Goal: Task Accomplishment & Management: Complete application form

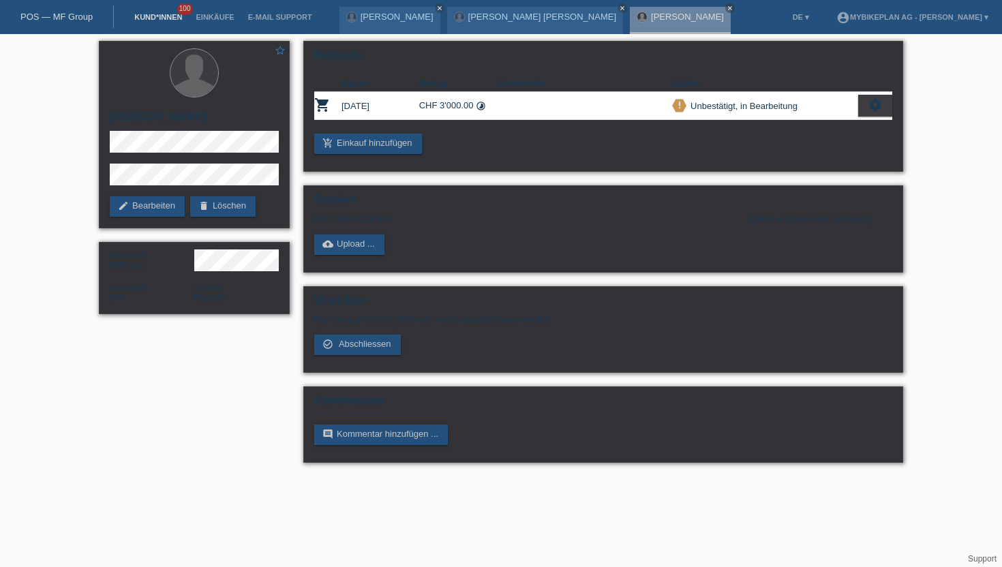
click at [155, 18] on link "Kund*innen" at bounding box center [157, 17] width 61 height 8
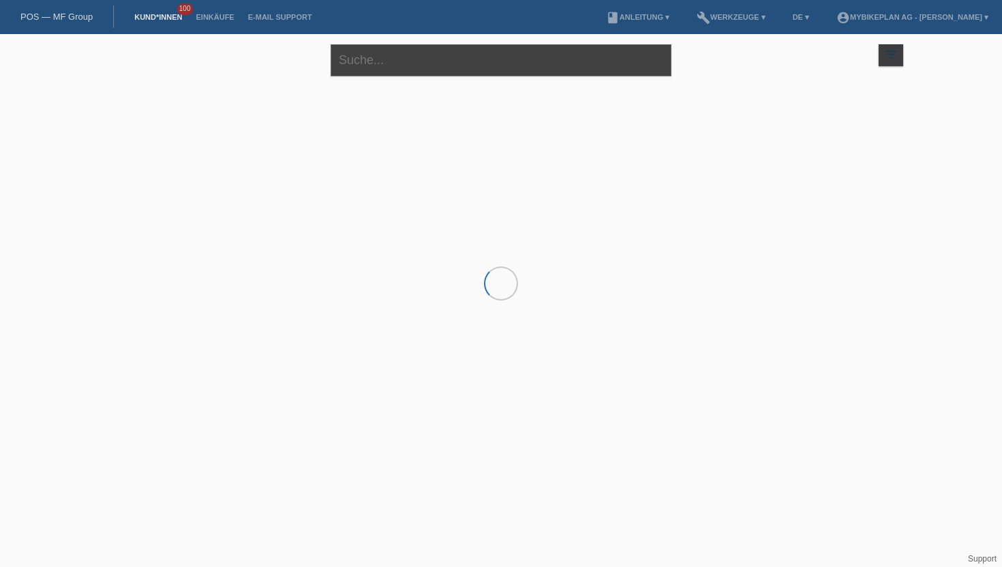
click at [408, 65] on input "text" at bounding box center [501, 60] width 341 height 32
paste input "[PERSON_NAME]"
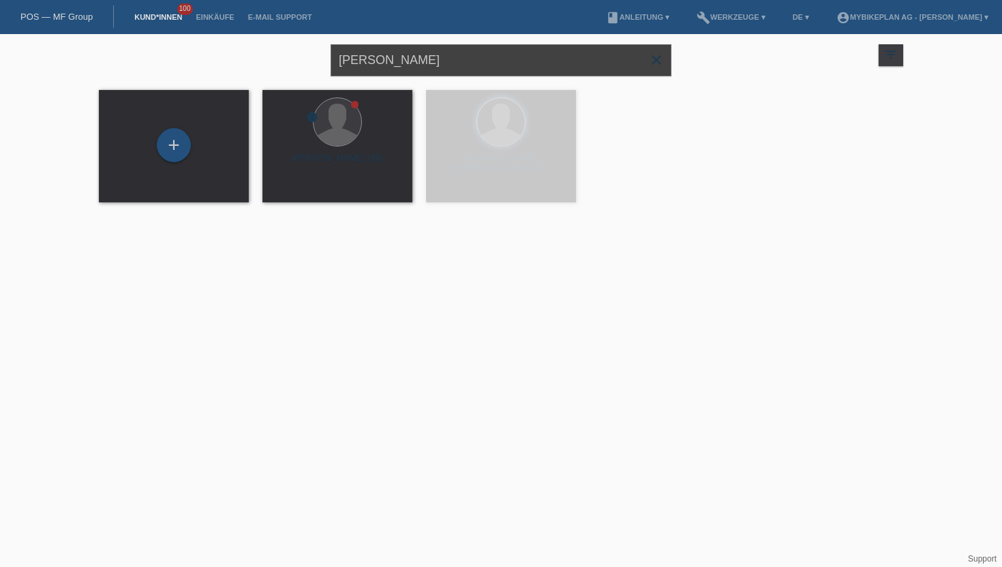
type input "[PERSON_NAME]"
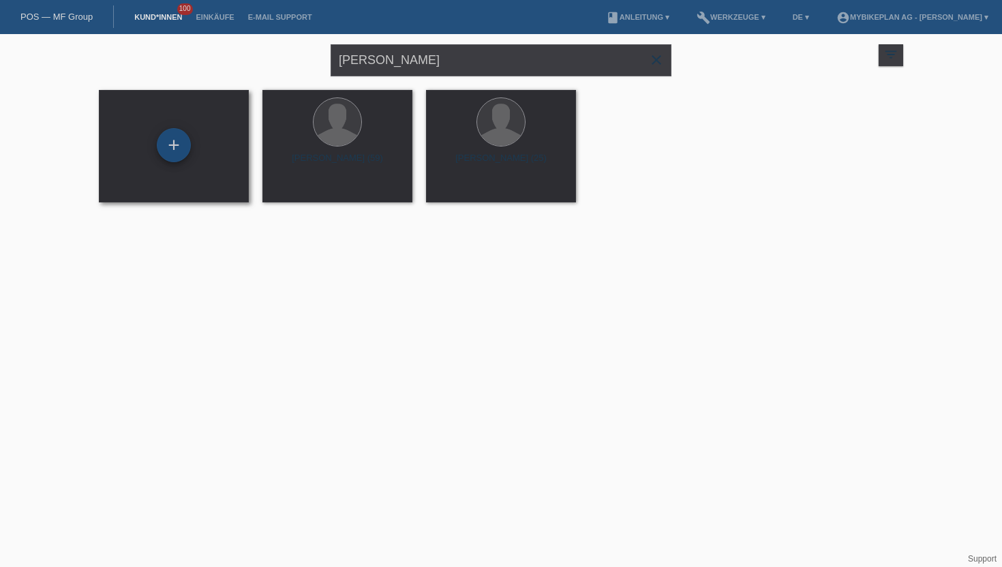
click at [176, 154] on div "+" at bounding box center [174, 145] width 34 height 34
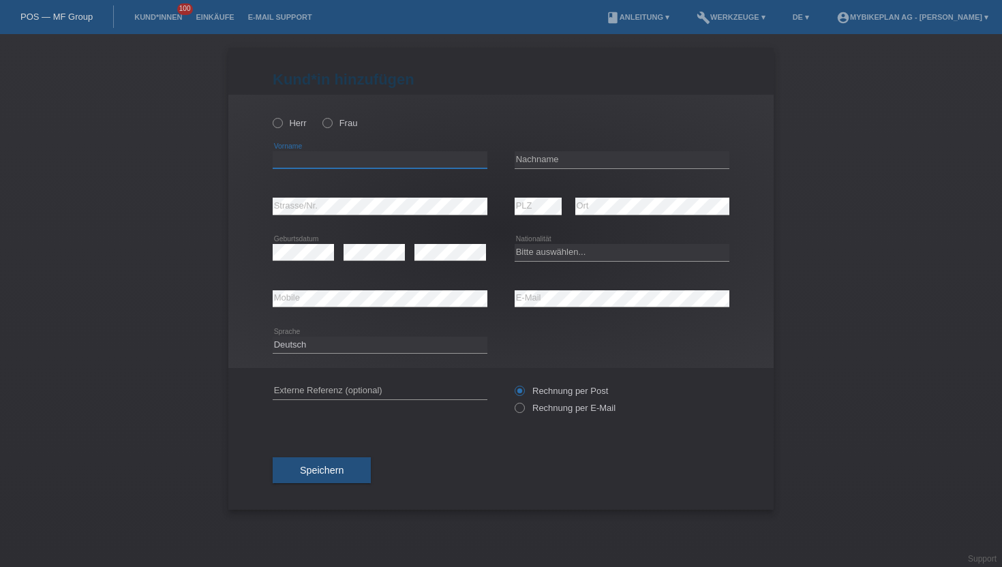
click at [333, 159] on input "text" at bounding box center [380, 159] width 215 height 17
paste input "[PERSON_NAME]"
click at [323, 164] on input "[PERSON_NAME]" at bounding box center [380, 159] width 215 height 17
type input "[PERSON_NAME]"
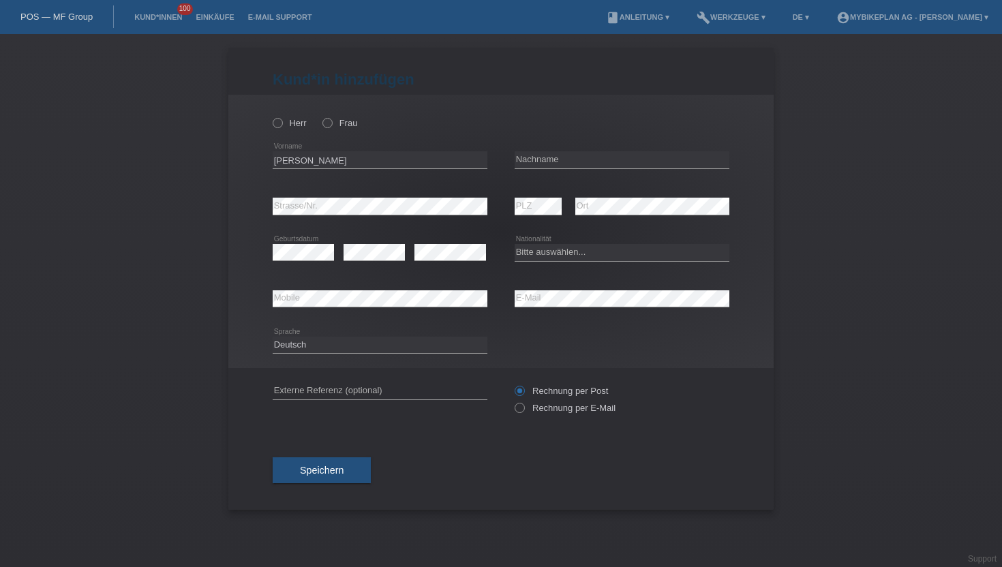
click at [528, 150] on div "error Nachname" at bounding box center [622, 160] width 215 height 46
click at [528, 156] on input "text" at bounding box center [622, 159] width 215 height 17
paste input "Stomeo"
type input "Stomeo"
click at [271, 116] on icon at bounding box center [271, 116] width 0 height 0
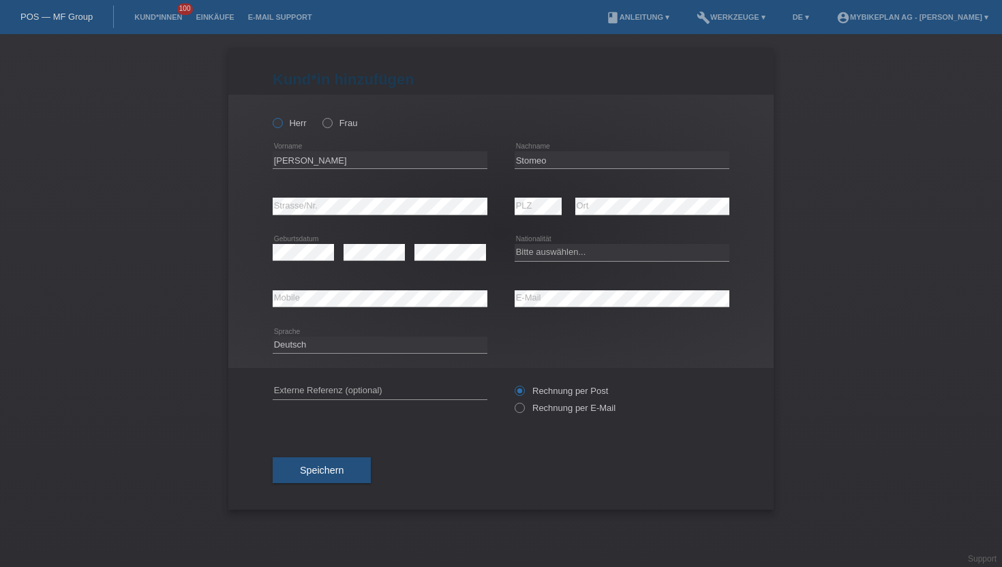
click at [278, 125] on input "Herr" at bounding box center [277, 122] width 9 height 9
radio input "true"
click at [513, 401] on icon at bounding box center [513, 401] width 0 height 0
click at [519, 410] on input "Rechnung per E-Mail" at bounding box center [519, 411] width 9 height 17
radio input "true"
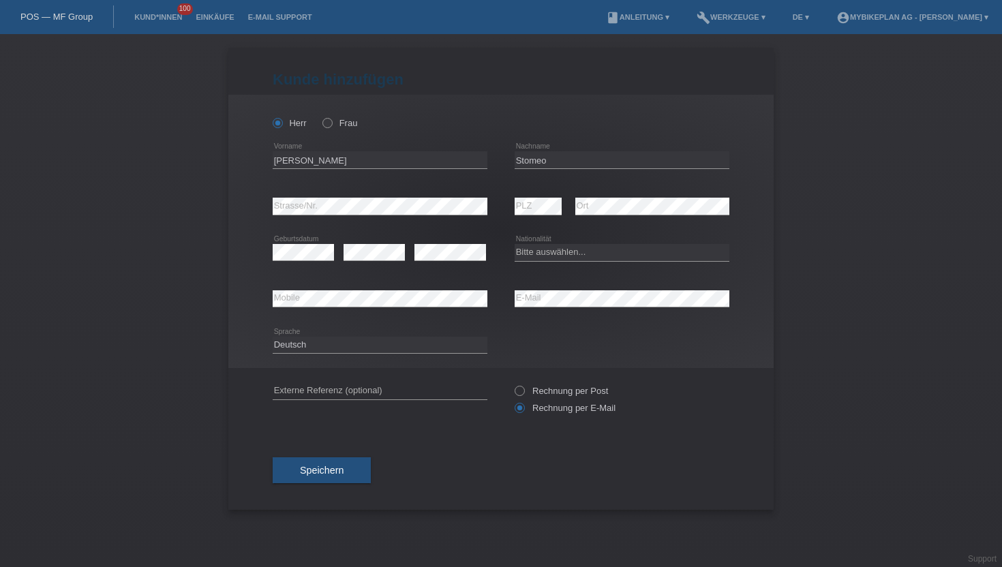
click at [342, 197] on div "error Strasse/Nr." at bounding box center [380, 206] width 215 height 46
click at [534, 255] on select "Bitte auswählen... Schweiz Deutschland Liechtenstein Österreich ------------ Af…" at bounding box center [622, 252] width 215 height 16
select select "CH"
click at [515, 245] on select "Bitte auswählen... Schweiz Deutschland Liechtenstein Österreich ------------ Af…" at bounding box center [622, 252] width 215 height 16
click at [334, 469] on span "Speichern" at bounding box center [322, 470] width 44 height 11
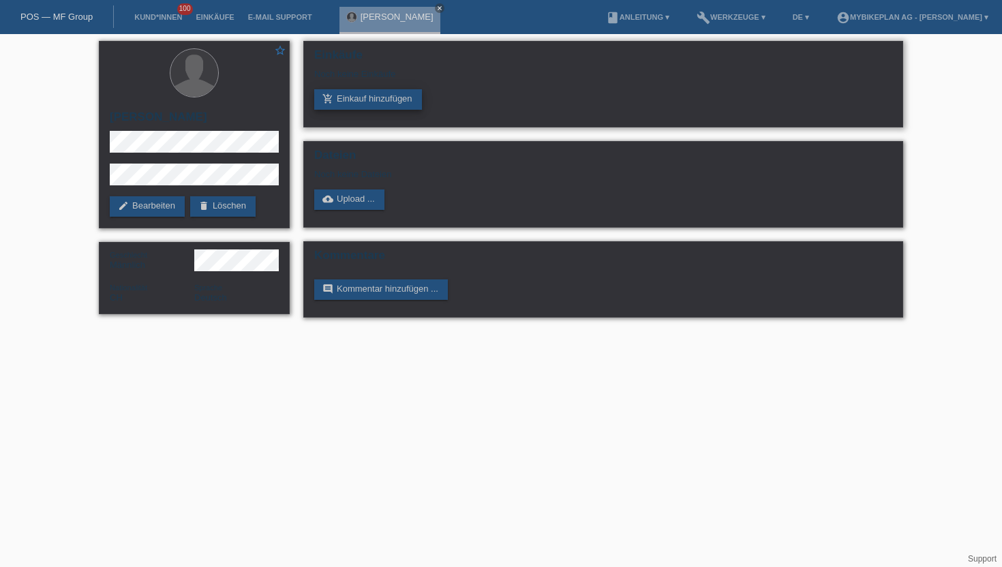
click at [361, 100] on link "add_shopping_cart Einkauf hinzufügen" at bounding box center [368, 99] width 108 height 20
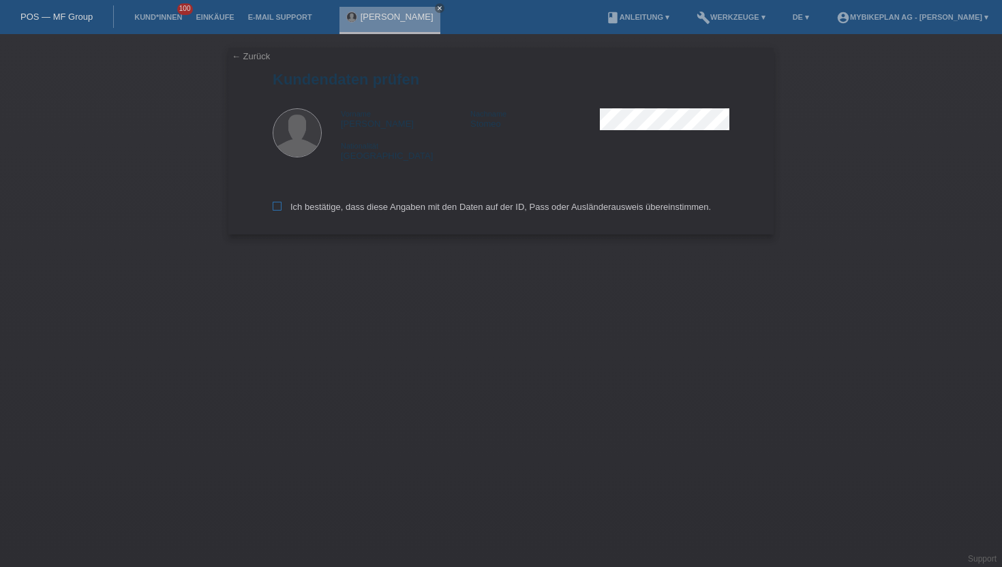
click at [277, 211] on icon at bounding box center [277, 206] width 9 height 9
click at [277, 211] on input "Ich bestätige, dass diese Angaben mit den Daten auf der ID, Pass oder Ausländer…" at bounding box center [277, 206] width 9 height 9
checkbox input "true"
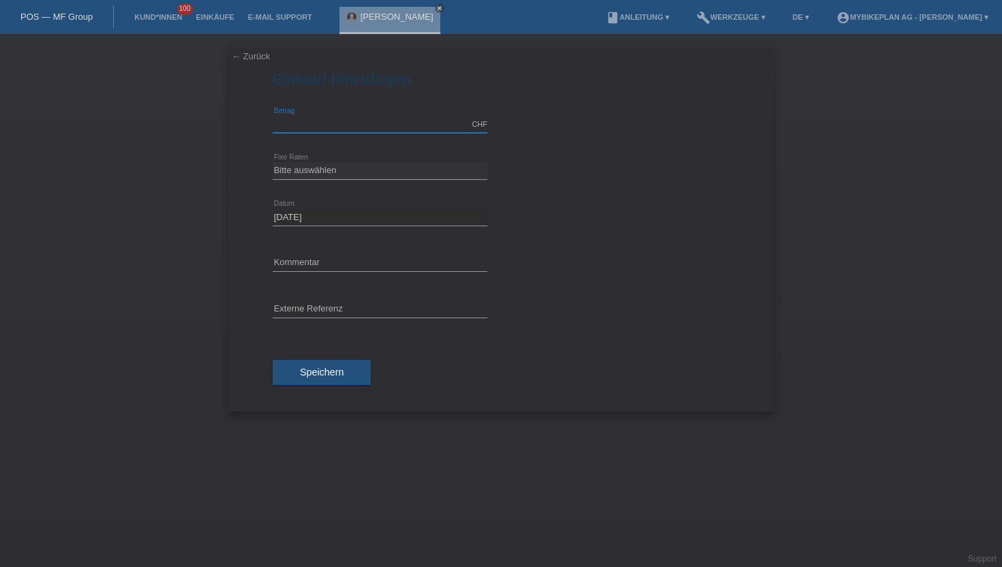
click at [316, 129] on input "text" at bounding box center [380, 124] width 215 height 17
type input "15000.00"
click at [341, 173] on select "Bitte auswählen 6 Raten 12 Raten 18 Raten 24 Raten 36 Raten 48 Raten" at bounding box center [380, 170] width 215 height 16
click at [273, 162] on select "Bitte auswählen 6 Raten 12 Raten 18 Raten 24 Raten 36 Raten 48 Raten" at bounding box center [380, 170] width 215 height 16
click at [322, 178] on select "Bitte auswählen 6 Raten 12 Raten 18 Raten 24 Raten 36 Raten 48 Raten" at bounding box center [380, 170] width 215 height 16
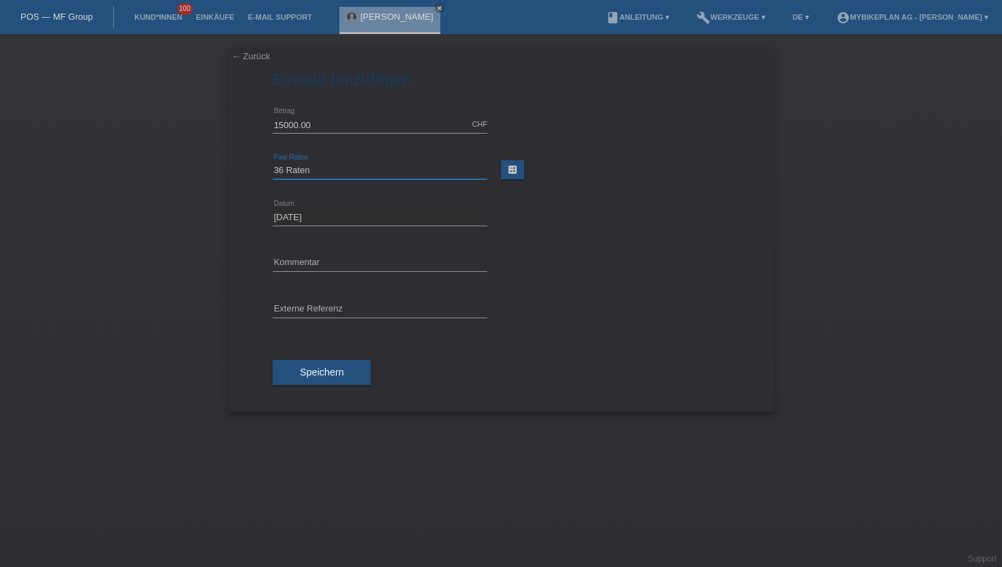
select select "488"
click at [273, 162] on select "Bitte auswählen 6 Raten 12 Raten 18 Raten 24 Raten 36 Raten 48 Raten" at bounding box center [380, 170] width 215 height 16
click at [307, 368] on span "Speichern" at bounding box center [322, 372] width 44 height 11
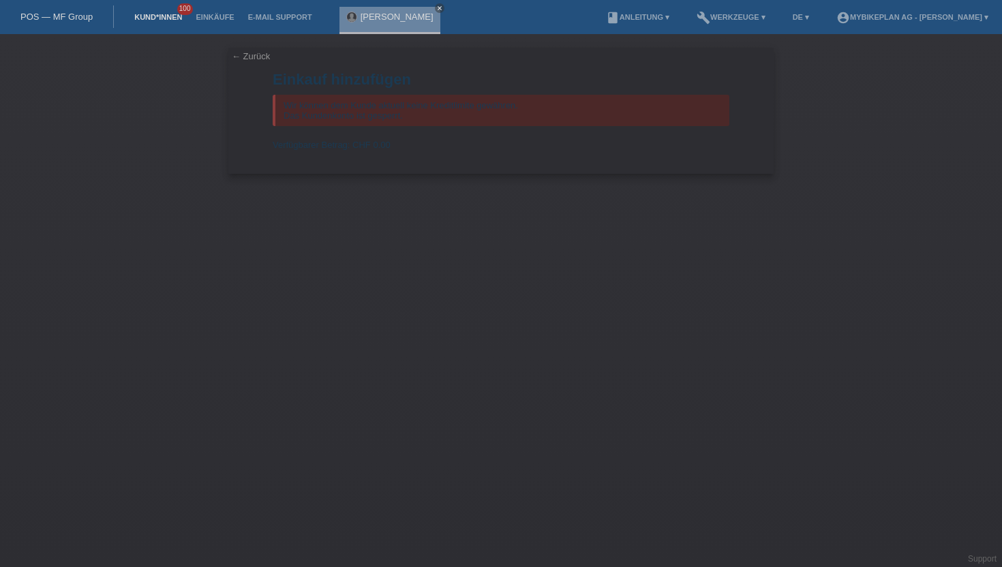
click at [162, 20] on link "Kund*innen" at bounding box center [157, 17] width 61 height 8
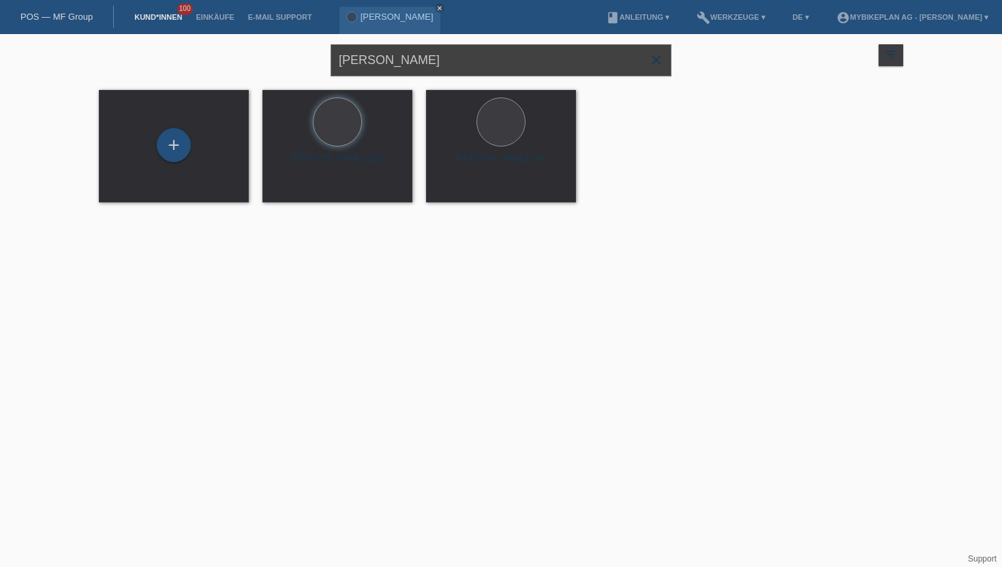
drag, startPoint x: 459, startPoint y: 61, endPoint x: 254, endPoint y: 62, distance: 205.2
click at [254, 62] on div "Emanuele Stomeo close filter_list view_module Alle Kund*innen anzeigen star Mar…" at bounding box center [501, 58] width 818 height 49
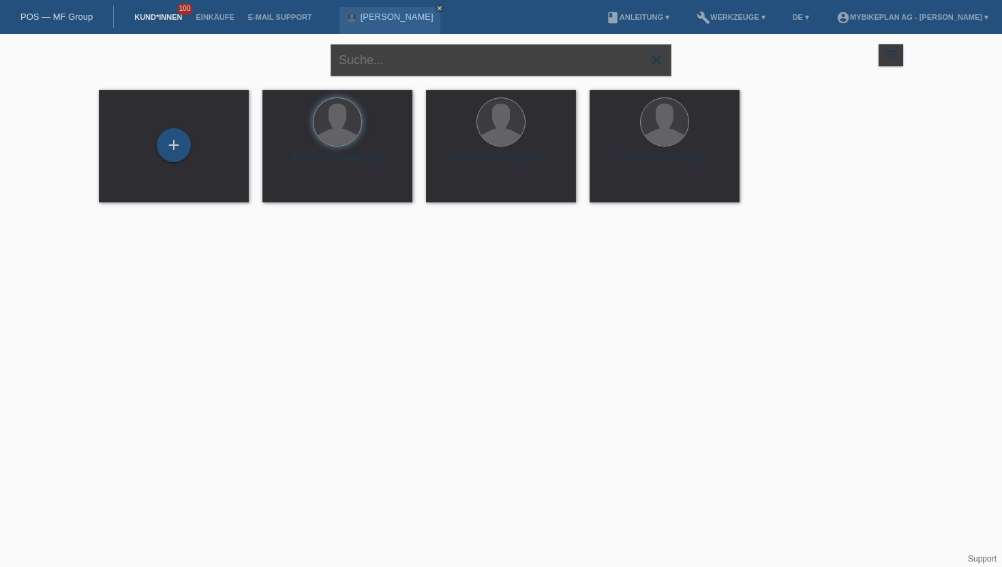
paste input "Claudio Neto"
type input "[PERSON_NAME]"
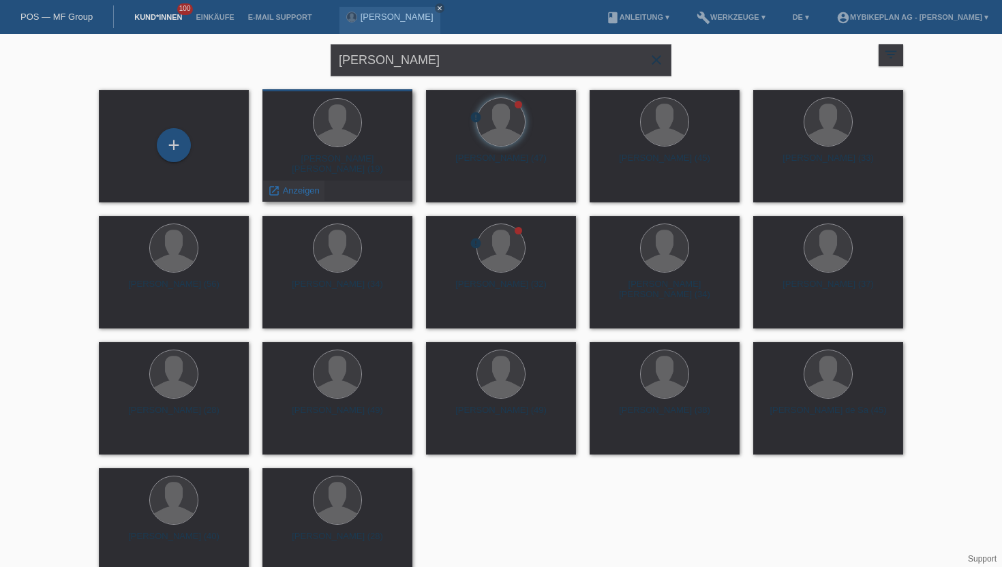
click at [301, 192] on span "Anzeigen" at bounding box center [301, 190] width 37 height 10
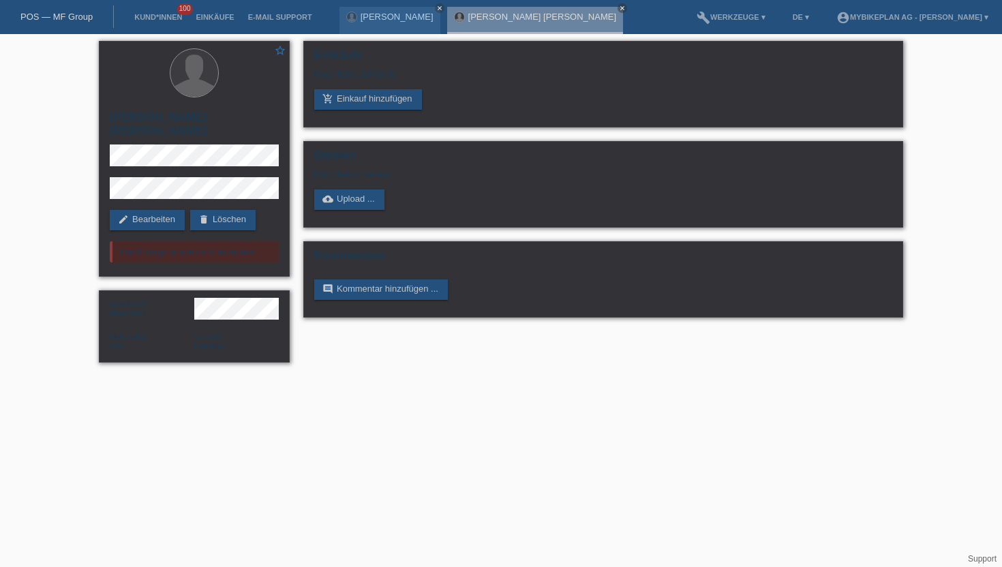
click at [147, 23] on li "Kund*innen 100" at bounding box center [157, 17] width 61 height 35
click at [149, 16] on link "Kund*innen" at bounding box center [157, 17] width 61 height 8
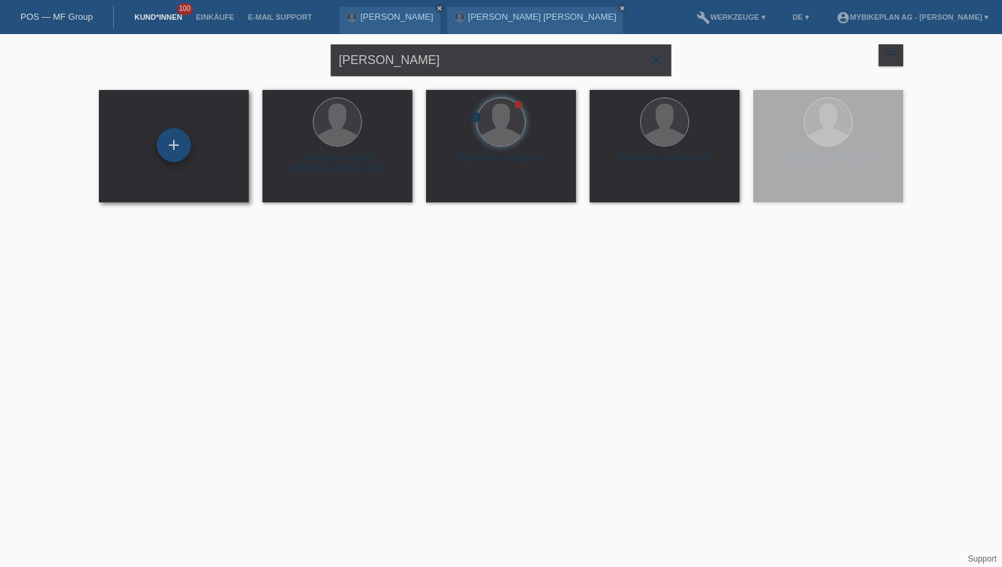
click at [183, 132] on div "+" at bounding box center [174, 145] width 34 height 34
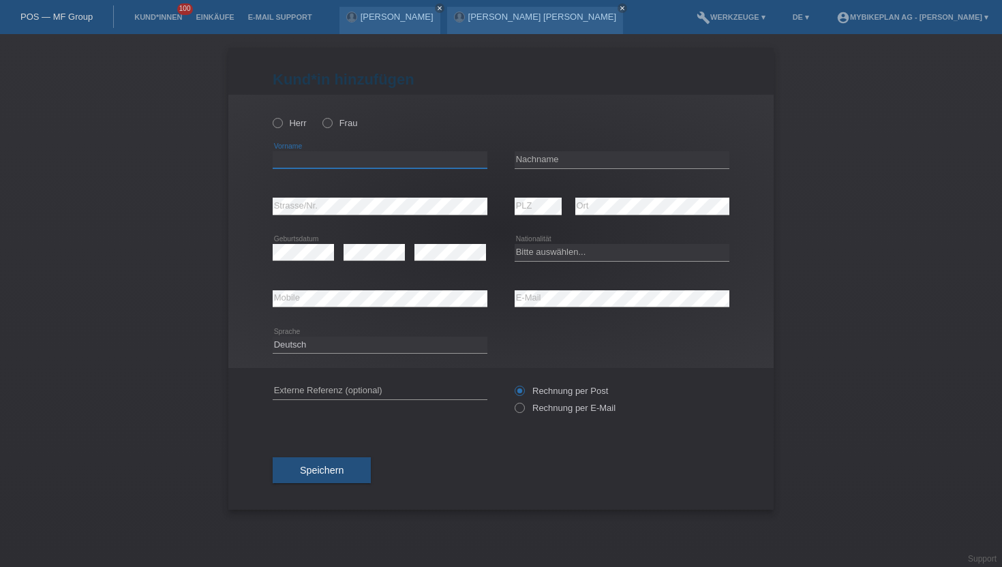
click at [286, 163] on input "text" at bounding box center [380, 159] width 215 height 17
paste input "Claudio Neto"
click at [314, 160] on input "Claudio Neto" at bounding box center [380, 159] width 215 height 17
type input "Claudio"
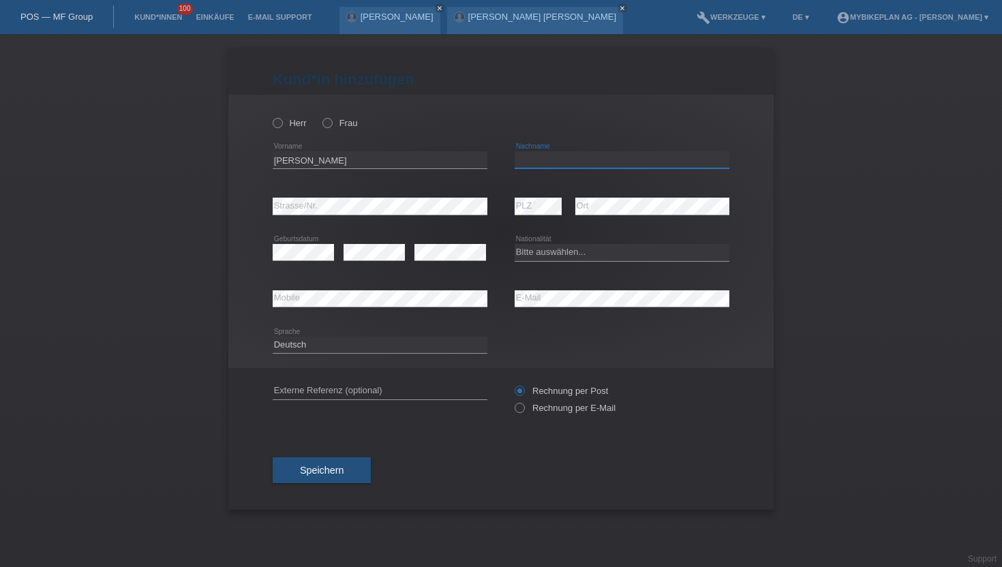
click at [530, 164] on input "text" at bounding box center [622, 159] width 215 height 17
paste input "Neto"
type input "Neto"
click at [271, 116] on icon at bounding box center [271, 116] width 0 height 0
click at [279, 123] on input "Herr" at bounding box center [277, 122] width 9 height 9
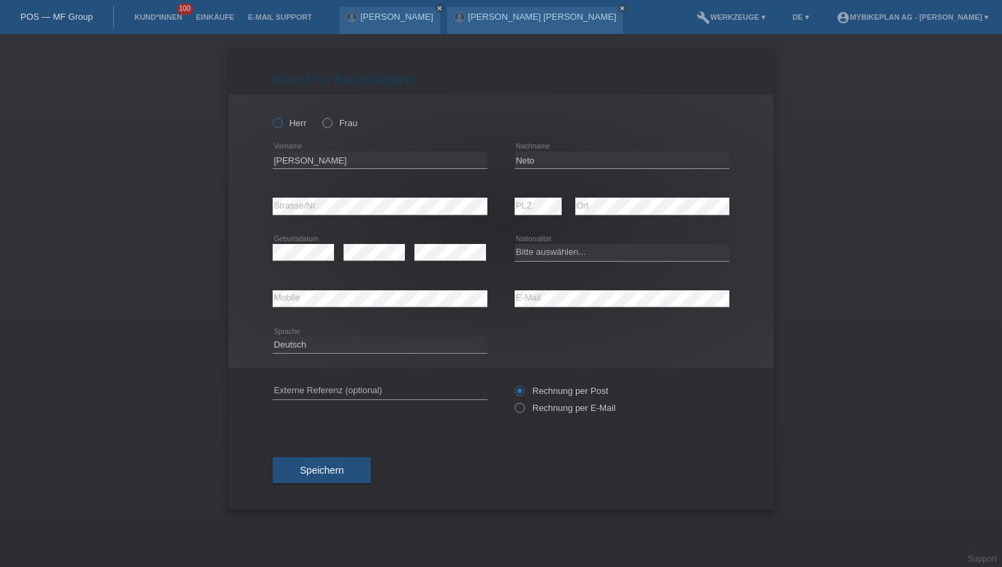
radio input "true"
click at [311, 307] on icon at bounding box center [380, 307] width 215 height 1
click at [513, 401] on icon at bounding box center [513, 401] width 0 height 0
click at [520, 409] on input "Rechnung per E-Mail" at bounding box center [519, 411] width 9 height 17
radio input "true"
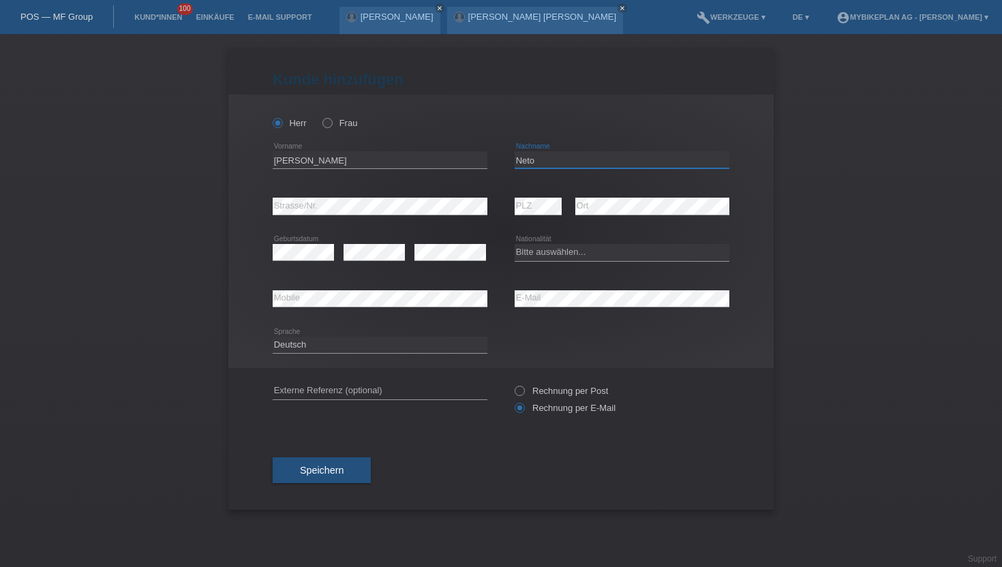
click at [517, 158] on input "Neto" at bounding box center [622, 159] width 215 height 17
type input "Martins Neto"
click at [376, 165] on input "Claudio" at bounding box center [380, 159] width 215 height 17
type input "Claudio Fillipe"
click at [295, 470] on button "Speichern" at bounding box center [322, 470] width 98 height 26
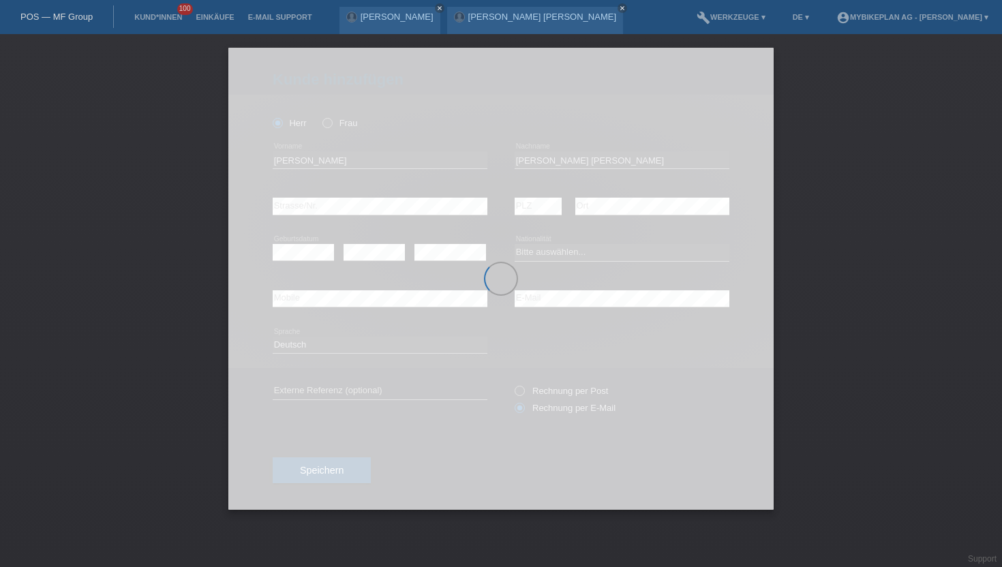
click at [540, 255] on div at bounding box center [500, 279] width 545 height 462
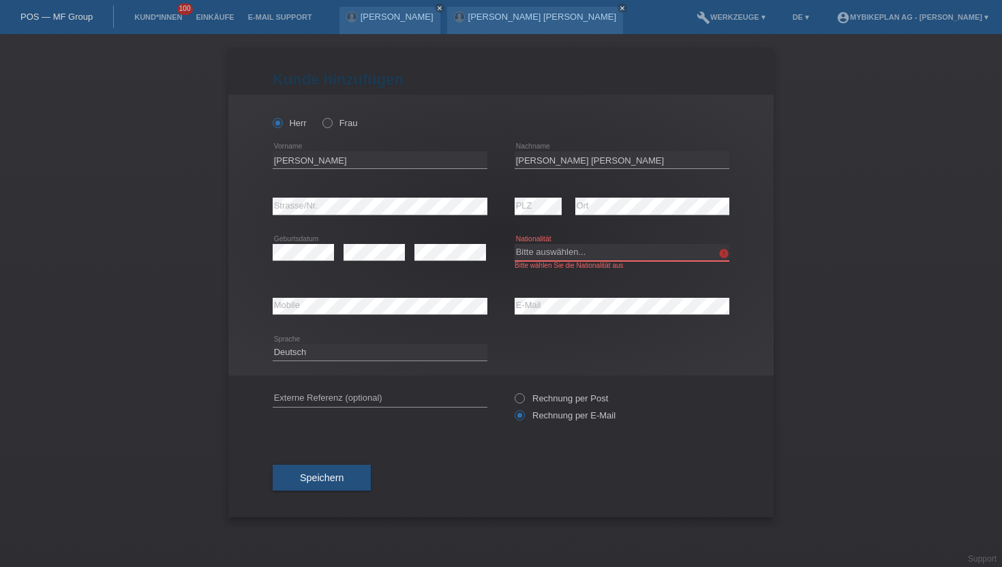
click at [565, 258] on select "Bitte auswählen... [GEOGRAPHIC_DATA] [GEOGRAPHIC_DATA] [GEOGRAPHIC_DATA] [GEOGR…" at bounding box center [622, 252] width 215 height 16
select select "CH"
click at [515, 245] on select "Bitte auswählen... [GEOGRAPHIC_DATA] [GEOGRAPHIC_DATA] [GEOGRAPHIC_DATA] [GEOGR…" at bounding box center [622, 252] width 215 height 16
click at [311, 489] on button "Speichern" at bounding box center [322, 478] width 98 height 26
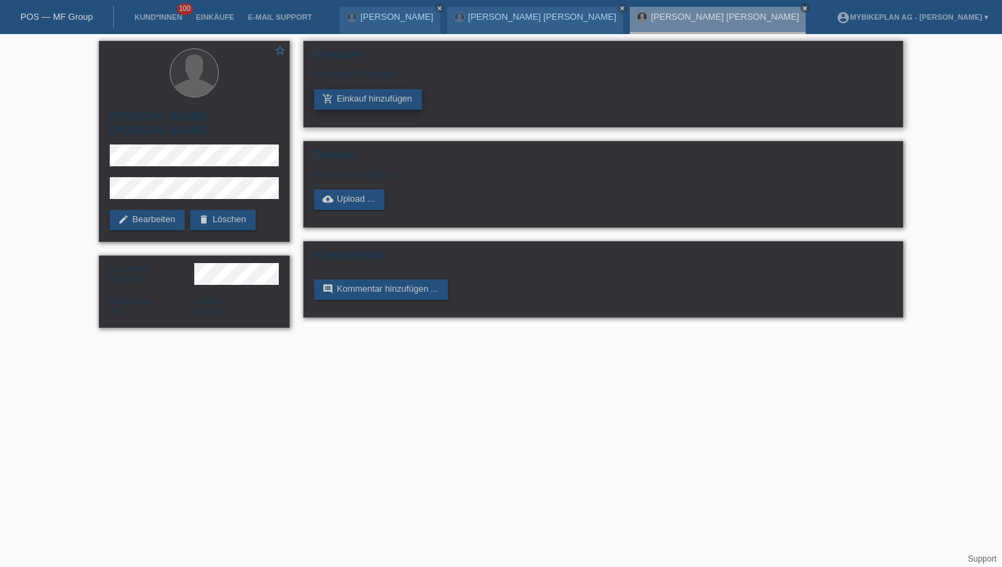
click at [372, 108] on link "add_shopping_cart Einkauf hinzufügen" at bounding box center [368, 99] width 108 height 20
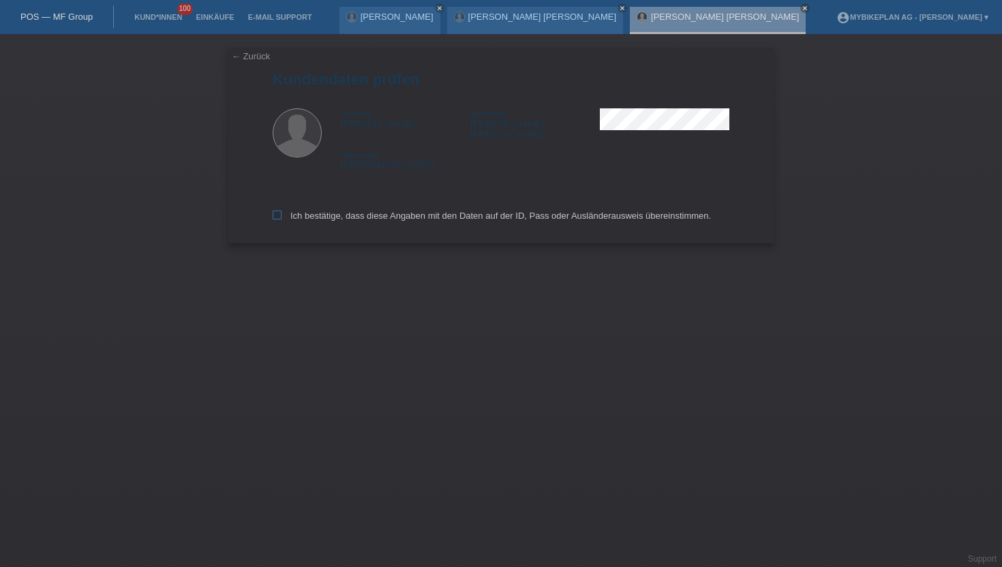
click at [279, 211] on icon at bounding box center [277, 215] width 9 height 9
click at [279, 211] on input "Ich bestätige, dass diese Angaben mit den Daten auf der ID, Pass oder Ausländer…" at bounding box center [277, 215] width 9 height 9
checkbox input "true"
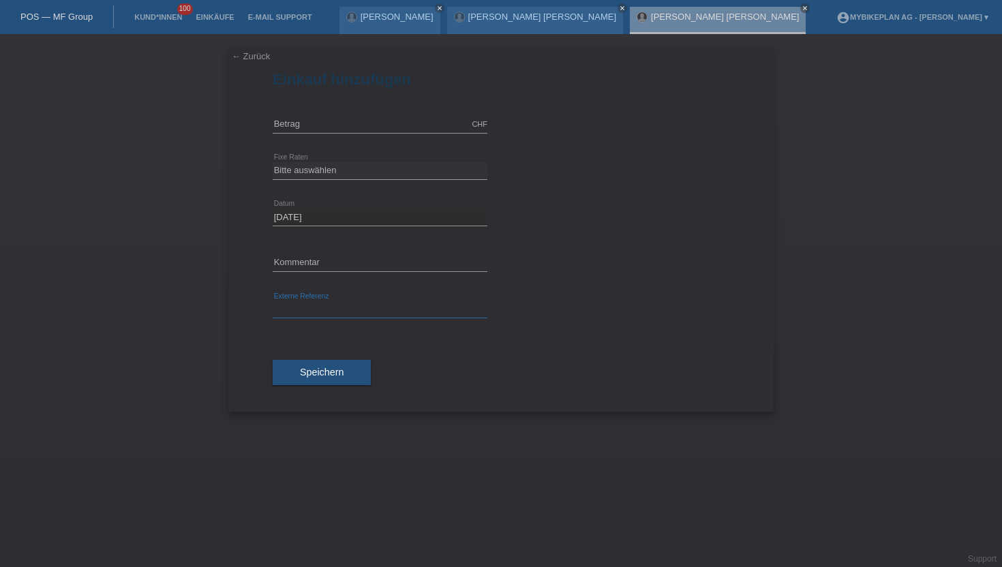
click at [324, 307] on input "text" at bounding box center [380, 309] width 215 height 17
paste input "43418473400"
type input "43418473400"
click at [283, 125] on input "text" at bounding box center [380, 124] width 215 height 17
type input "4490.00"
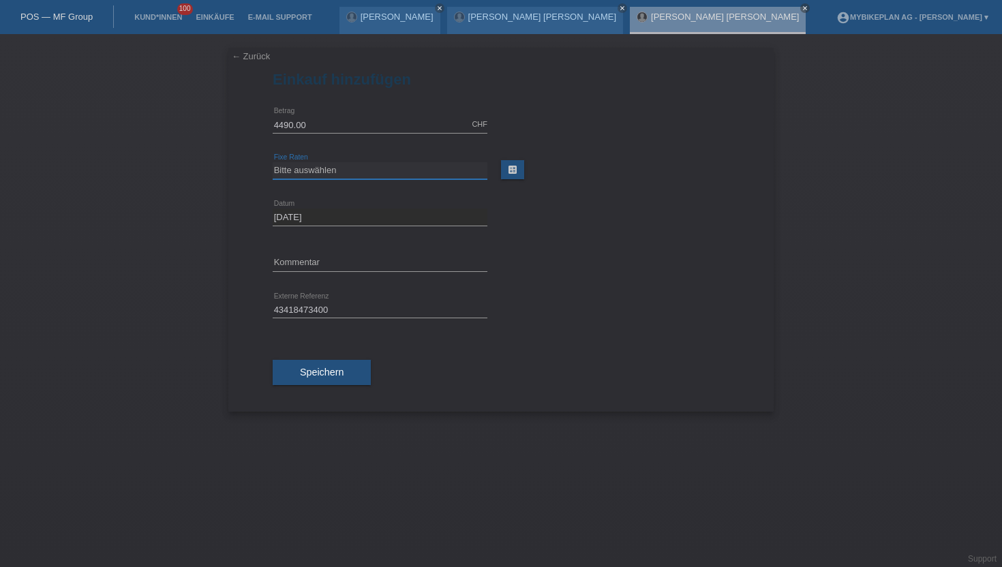
click at [313, 175] on select "Bitte auswählen 6 Raten 12 Raten 18 Raten 24 Raten 36 Raten 48 Raten" at bounding box center [380, 170] width 215 height 16
select select "486"
click at [273, 162] on select "Bitte auswählen 6 Raten 12 Raten 18 Raten 24 Raten 36 Raten 48 Raten" at bounding box center [380, 170] width 215 height 16
click at [308, 380] on button "Speichern" at bounding box center [322, 373] width 98 height 26
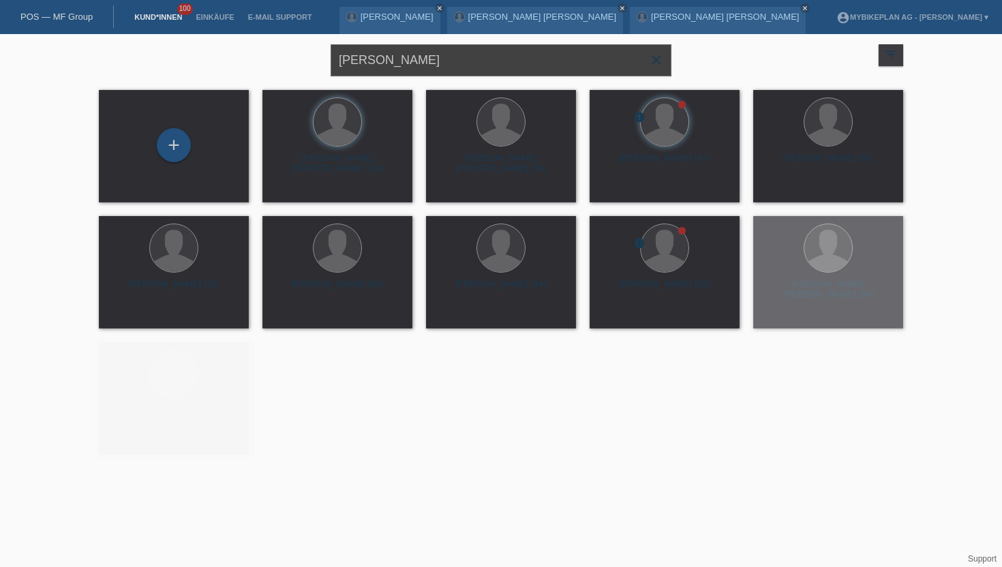
drag, startPoint x: 427, startPoint y: 61, endPoint x: 313, endPoint y: 61, distance: 113.8
click at [313, 61] on div "Claudio Neto close filter_list view_module Alle Kund*innen anzeigen star Markie…" at bounding box center [501, 58] width 818 height 49
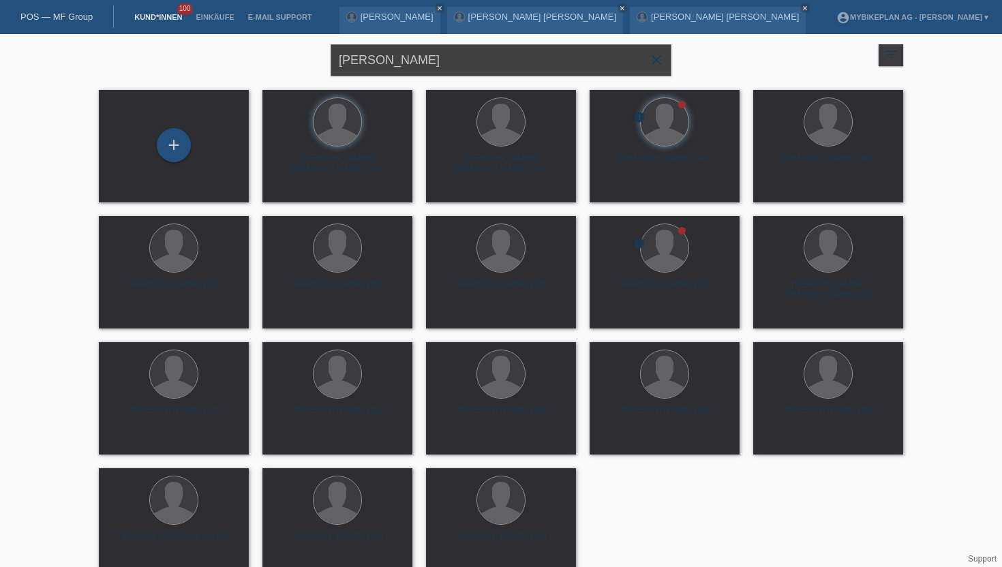
paste input "[PERSON_NAME]"
type input "[PERSON_NAME]"
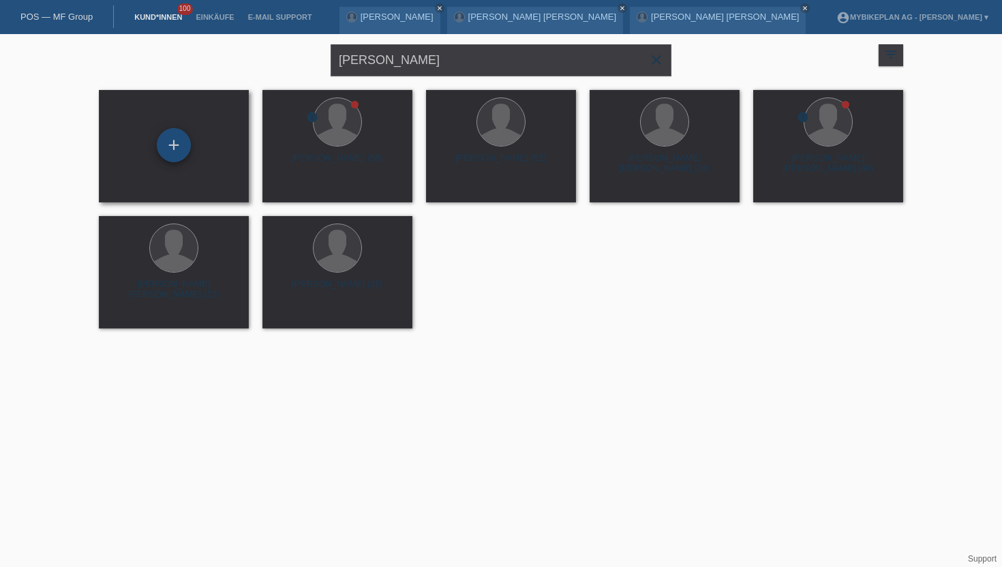
click at [178, 151] on div "+" at bounding box center [173, 145] width 33 height 23
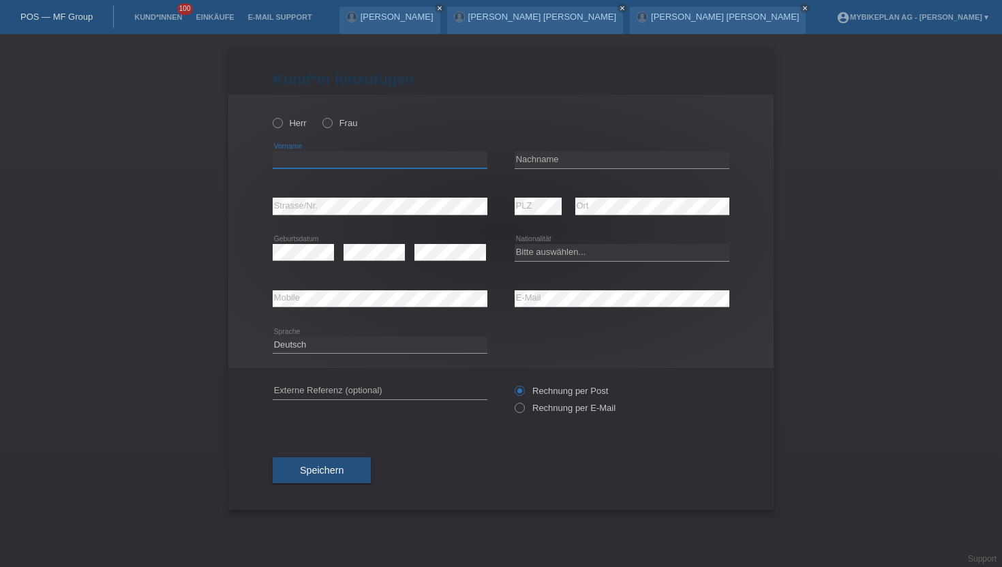
click at [285, 157] on input "text" at bounding box center [380, 159] width 215 height 17
paste input "[PERSON_NAME]"
click at [329, 159] on input "[PERSON_NAME]" at bounding box center [380, 159] width 215 height 17
type input "Emmanuel"
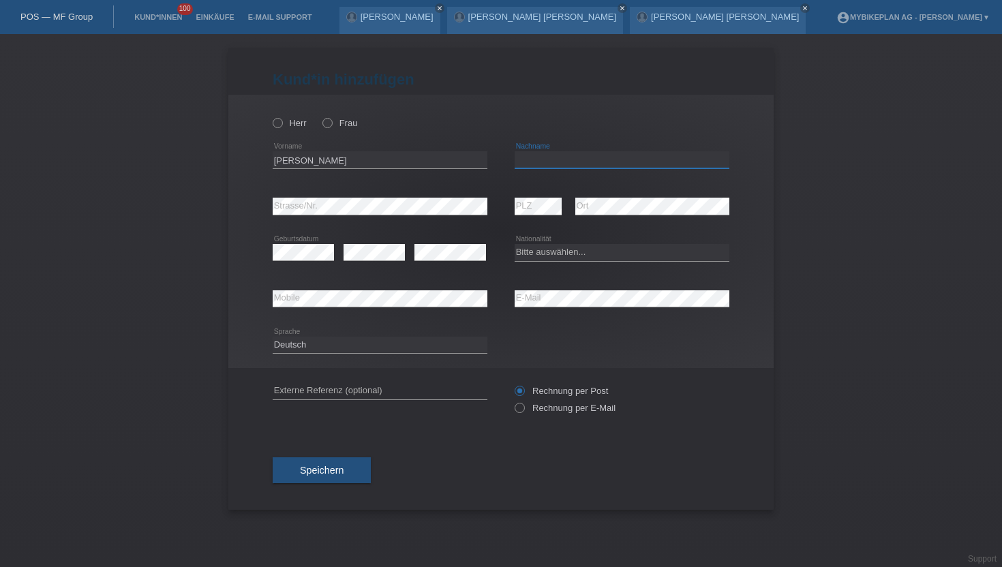
click at [550, 164] on input "text" at bounding box center [622, 159] width 215 height 17
paste input "Mörgeli"
type input "Mörgeli"
click at [513, 401] on icon at bounding box center [513, 401] width 0 height 0
click at [519, 409] on input "Rechnung per E-Mail" at bounding box center [519, 411] width 9 height 17
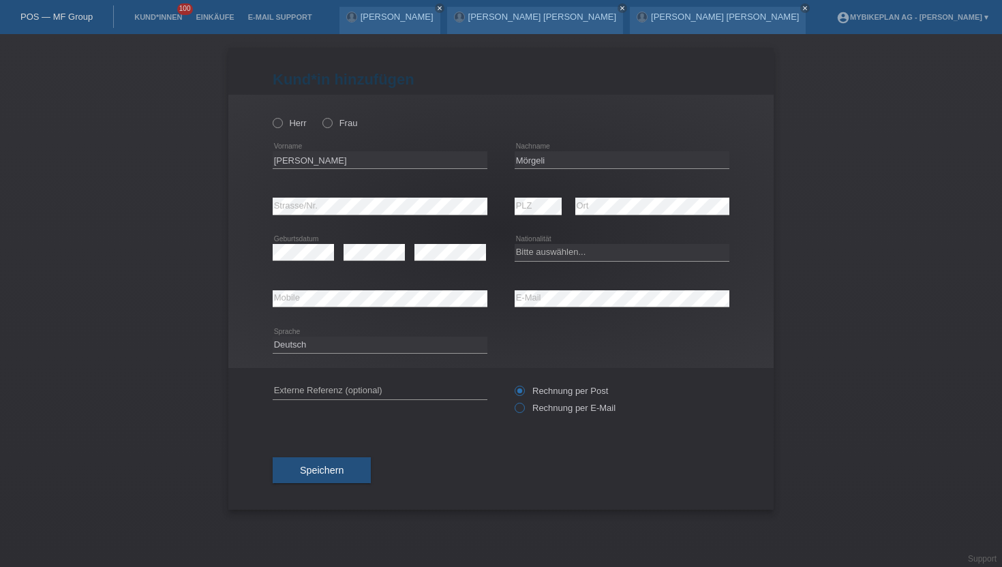
radio input "true"
click at [536, 253] on select "Bitte auswählen... Schweiz Deutschland Liechtenstein Österreich ------------ Af…" at bounding box center [622, 252] width 215 height 16
select select "CH"
click at [515, 245] on select "Bitte auswählen... Schweiz Deutschland Liechtenstein Österreich ------------ Af…" at bounding box center [622, 252] width 215 height 16
click at [335, 470] on span "Speichern" at bounding box center [322, 470] width 44 height 11
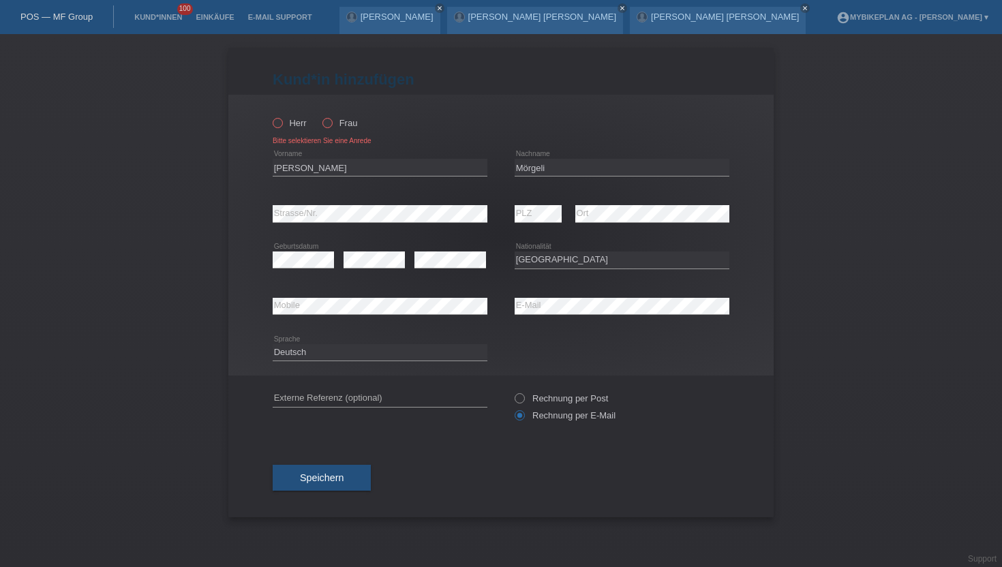
click at [271, 116] on icon at bounding box center [271, 116] width 0 height 0
click at [276, 124] on input "Herr" at bounding box center [277, 122] width 9 height 9
radio input "true"
click at [329, 477] on span "Speichern" at bounding box center [322, 477] width 44 height 11
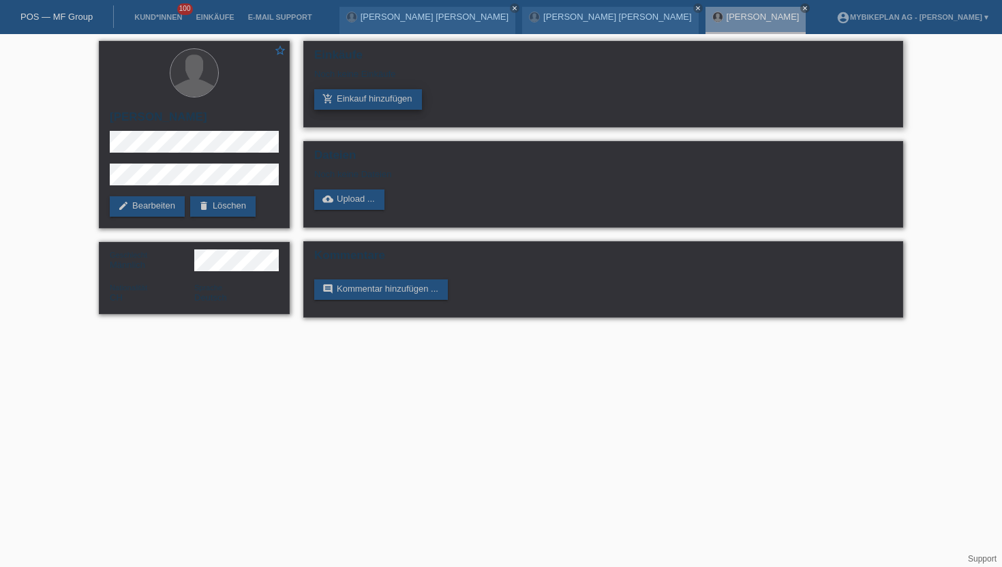
click at [332, 100] on icon "add_shopping_cart" at bounding box center [327, 98] width 11 height 11
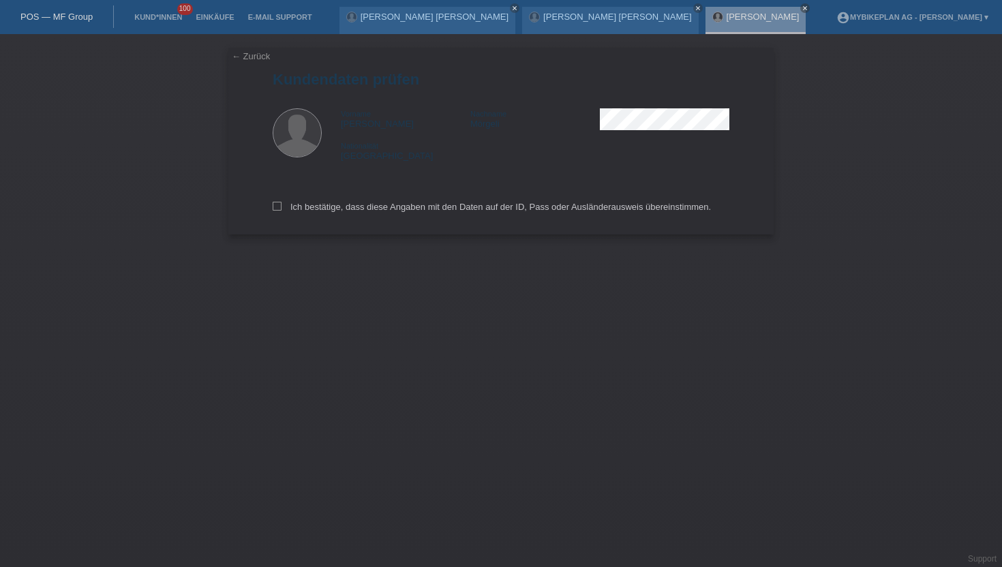
click at [278, 217] on div "Ich bestätige, dass diese Angaben mit den Daten auf der ID, Pass oder Ausländer…" at bounding box center [501, 204] width 457 height 60
click at [278, 208] on icon at bounding box center [277, 206] width 9 height 9
click at [278, 208] on input "Ich bestätige, dass diese Angaben mit den Daten auf der ID, Pass oder Ausländer…" at bounding box center [277, 206] width 9 height 9
checkbox input "true"
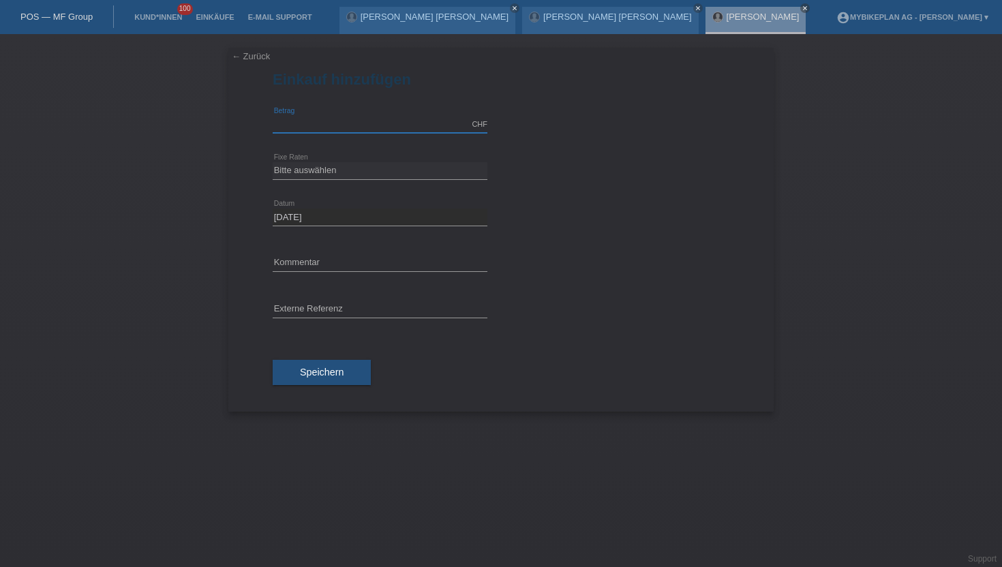
click at [301, 124] on input "text" at bounding box center [380, 124] width 215 height 17
type input "4499.00"
click at [341, 165] on select "Bitte auswählen 6 Raten 12 Raten 18 Raten 24 Raten 36 Raten 48 Raten" at bounding box center [380, 170] width 215 height 16
select select "488"
click at [273, 162] on select "Bitte auswählen 6 Raten 12 Raten 18 Raten 24 Raten 36 Raten 48 Raten" at bounding box center [380, 170] width 215 height 16
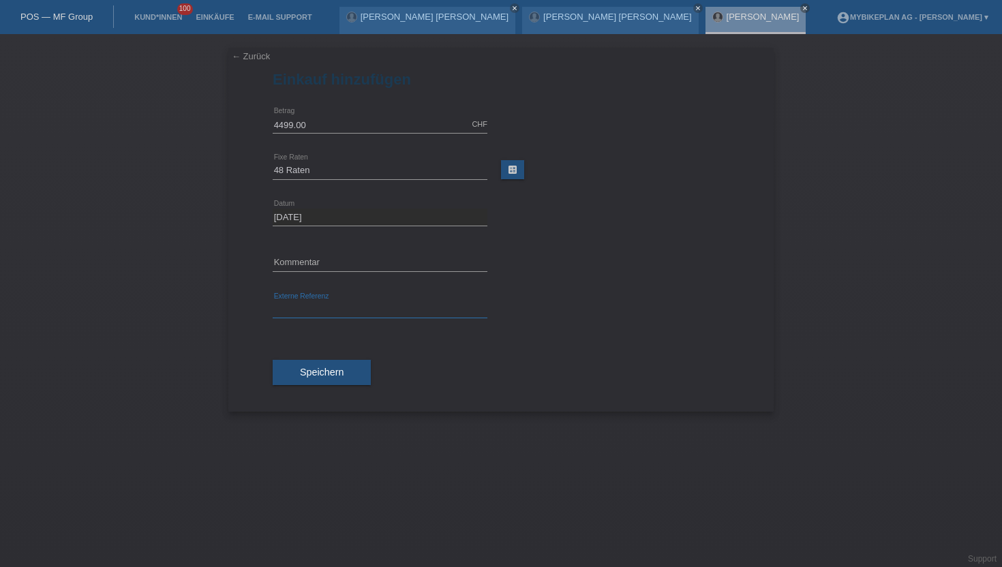
click at [304, 312] on input "text" at bounding box center [380, 309] width 215 height 17
paste input "43401029937"
type input "43401029937"
click at [317, 172] on select "Bitte auswählen 6 Raten 12 Raten 18 Raten 24 Raten 36 Raten 48 Raten" at bounding box center [380, 170] width 215 height 16
select select "487"
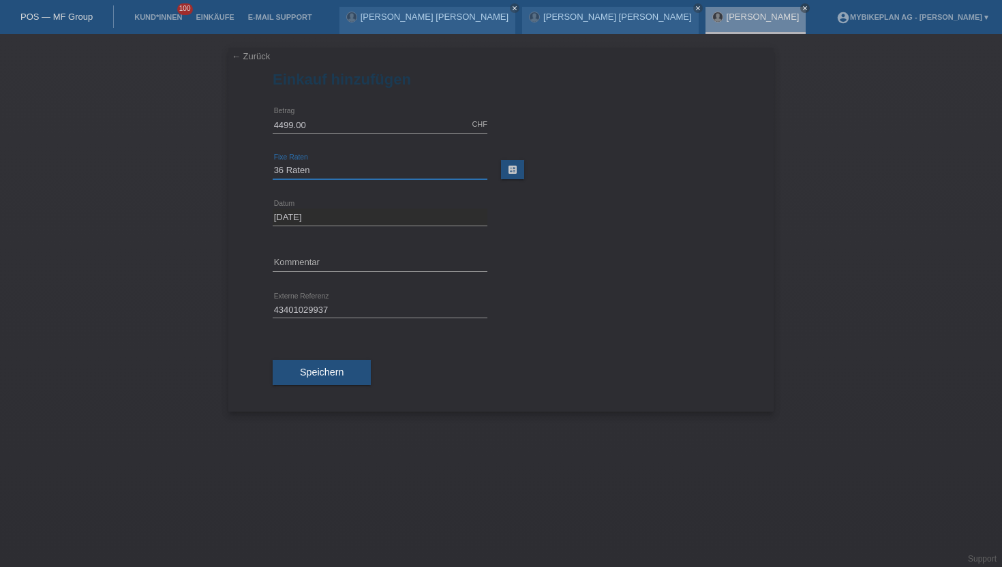
click at [273, 162] on select "Bitte auswählen 6 Raten 12 Raten 18 Raten 24 Raten 36 Raten 48 Raten" at bounding box center [380, 170] width 215 height 16
click at [311, 368] on span "Speichern" at bounding box center [322, 372] width 44 height 11
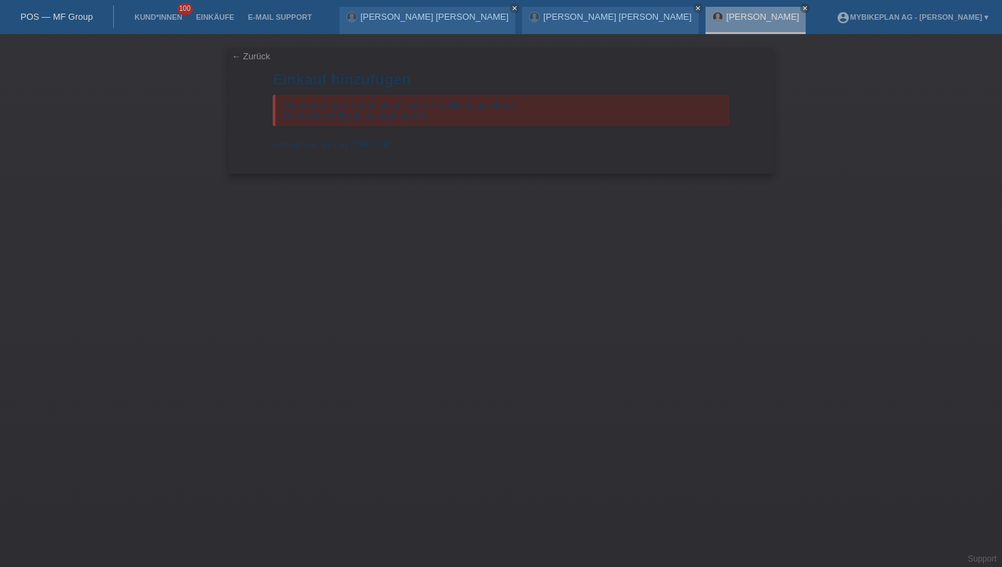
click at [169, 22] on li "Kund*innen 100" at bounding box center [157, 17] width 61 height 35
click at [166, 19] on link "Kund*innen" at bounding box center [157, 17] width 61 height 8
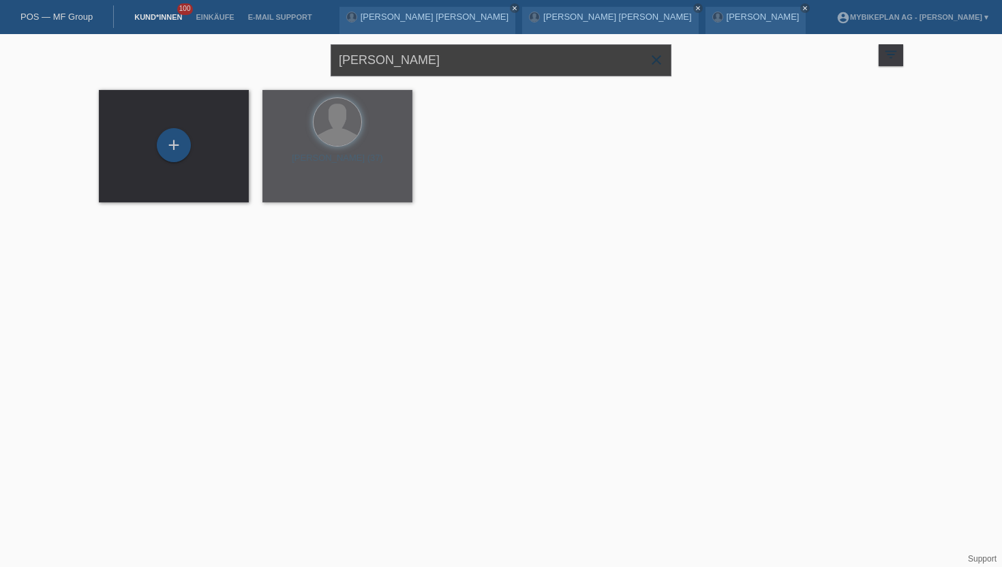
drag, startPoint x: 463, startPoint y: 58, endPoint x: 298, endPoint y: 58, distance: 165.6
click at [298, 58] on div "[PERSON_NAME] close filter_list view_module Alle Kund*innen anzeigen star Marki…" at bounding box center [501, 58] width 818 height 49
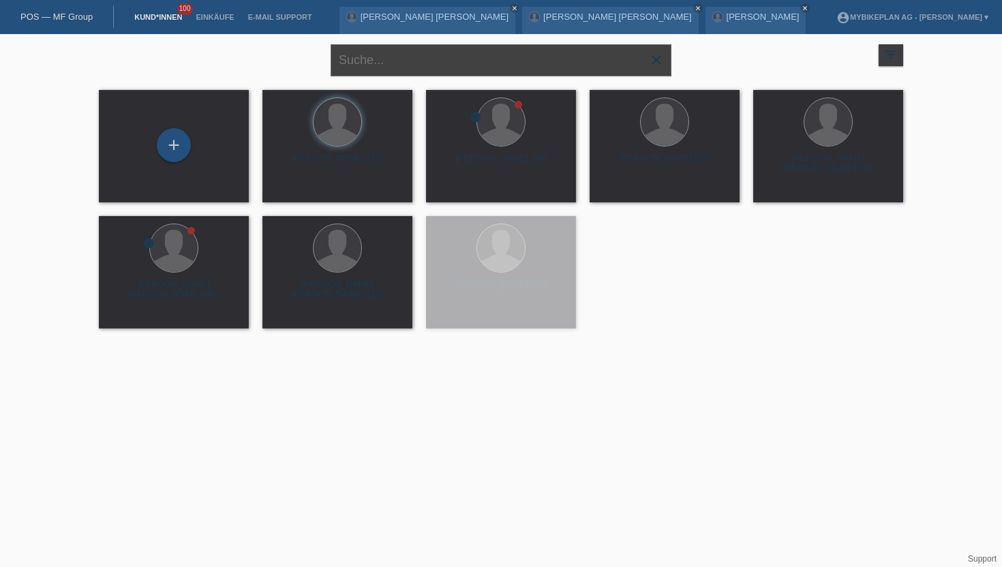
paste input "[PERSON_NAME] Del [PERSON_NAME]"
type input "[PERSON_NAME] Del [PERSON_NAME]"
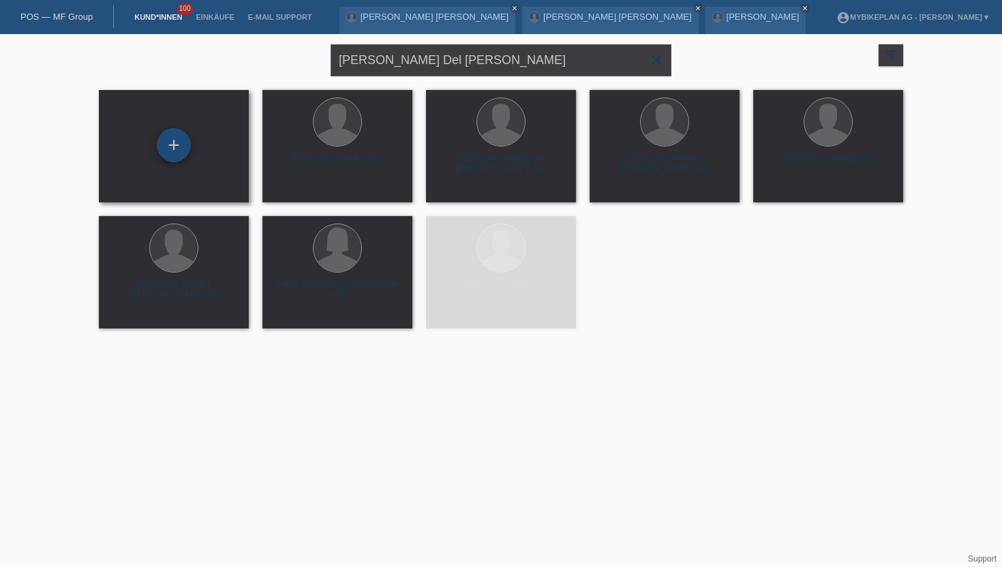
click at [166, 153] on div "+" at bounding box center [174, 145] width 34 height 34
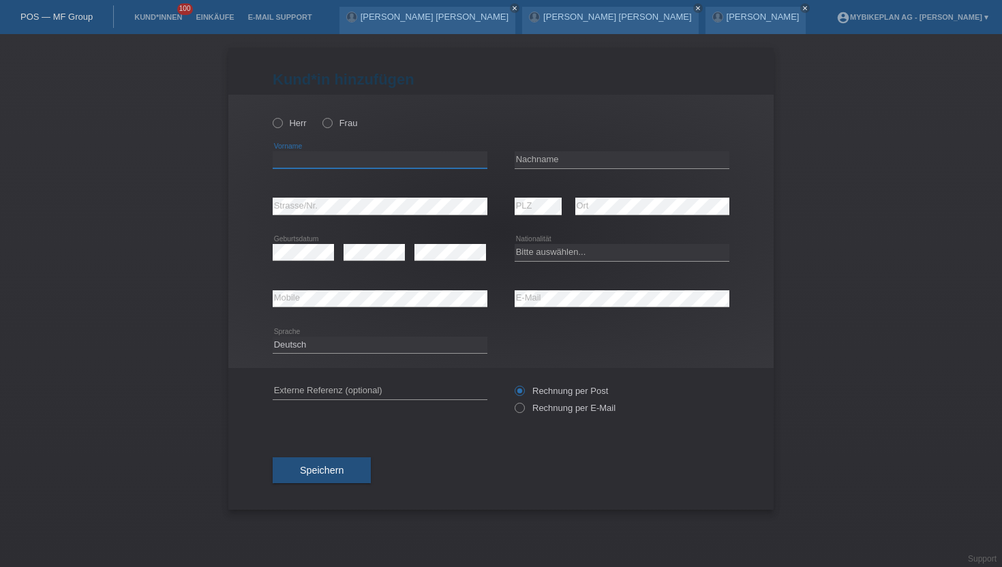
click at [301, 162] on input "text" at bounding box center [380, 159] width 215 height 17
paste input "[PERSON_NAME] Del [PERSON_NAME]"
drag, startPoint x: 341, startPoint y: 160, endPoint x: 303, endPoint y: 159, distance: 38.2
click at [303, 159] on input "[PERSON_NAME] Del [PERSON_NAME]" at bounding box center [380, 159] width 215 height 17
type input "Renzo"
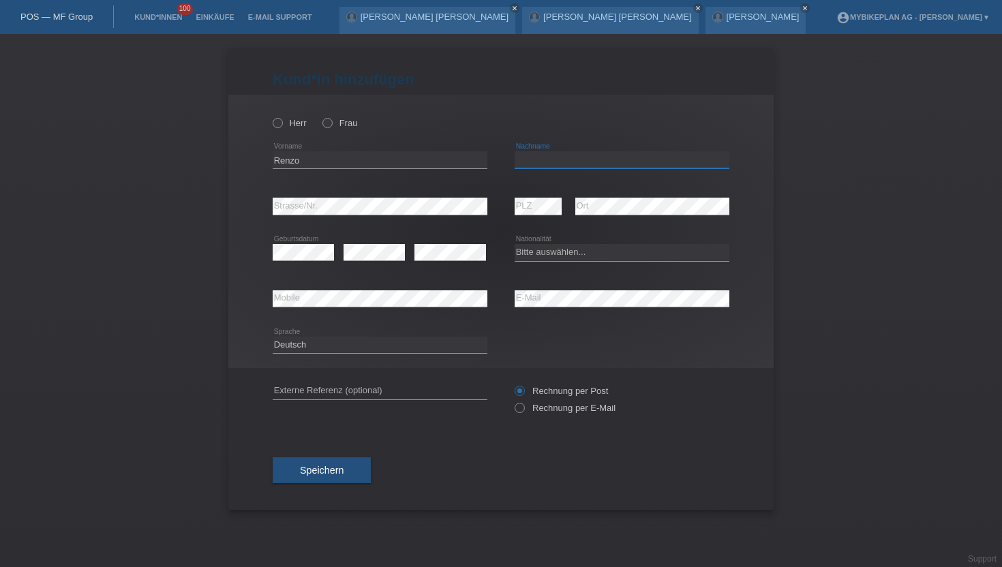
click at [529, 158] on input "text" at bounding box center [622, 159] width 215 height 17
paste input "Del Mastro"
type input "Del Mastro"
click at [271, 116] on icon at bounding box center [271, 116] width 0 height 0
click at [273, 122] on input "Herr" at bounding box center [277, 122] width 9 height 9
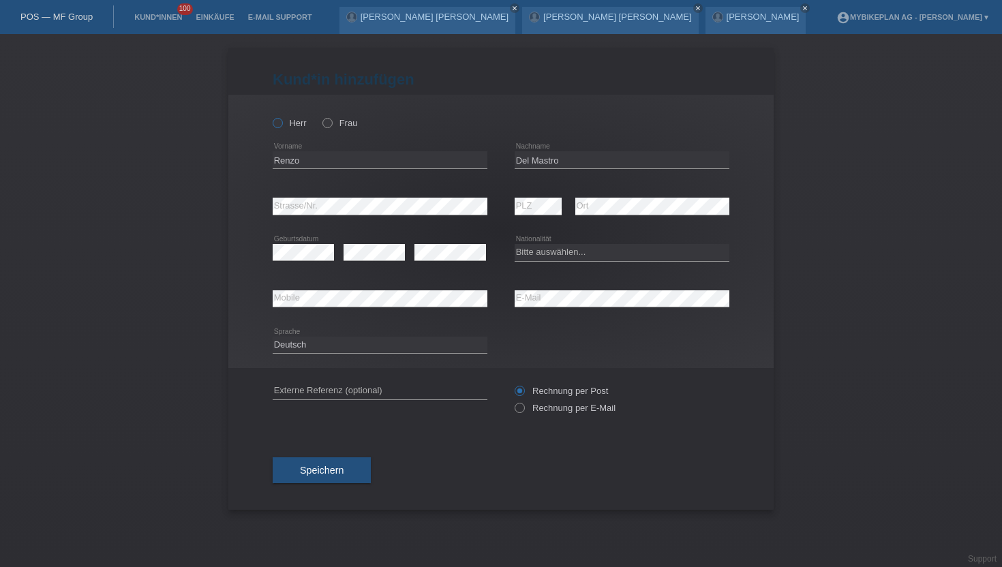
radio input "true"
click at [514, 302] on div "error Mobile error E-Mail" at bounding box center [501, 299] width 457 height 46
click at [513, 401] on icon at bounding box center [513, 401] width 0 height 0
click at [521, 410] on input "Rechnung per E-Mail" at bounding box center [519, 411] width 9 height 17
radio input "true"
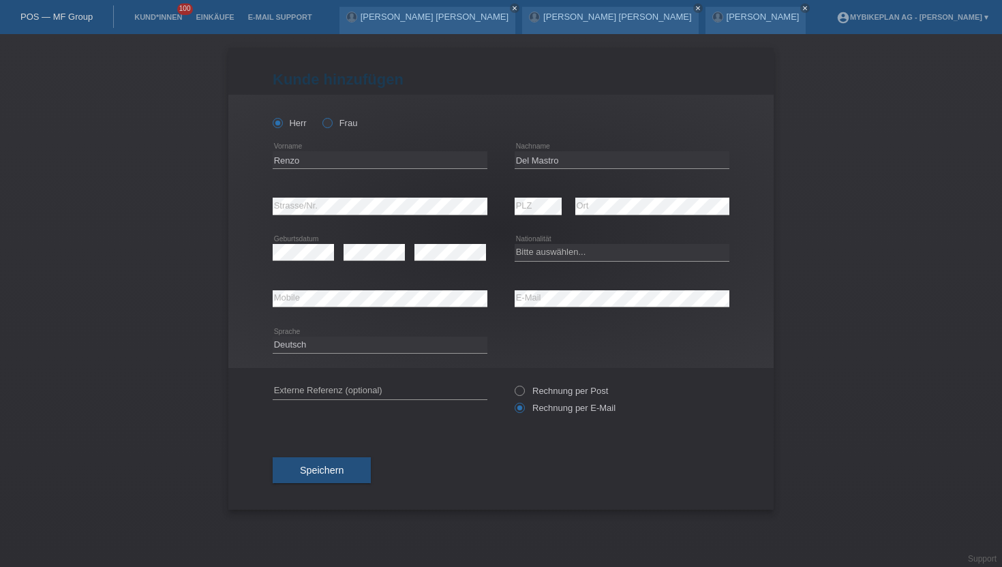
click at [320, 116] on icon at bounding box center [320, 116] width 0 height 0
click at [325, 123] on input "Frau" at bounding box center [326, 122] width 9 height 9
radio input "true"
click at [319, 162] on input "Renzo" at bounding box center [380, 159] width 215 height 17
type input "[PERSON_NAME]"
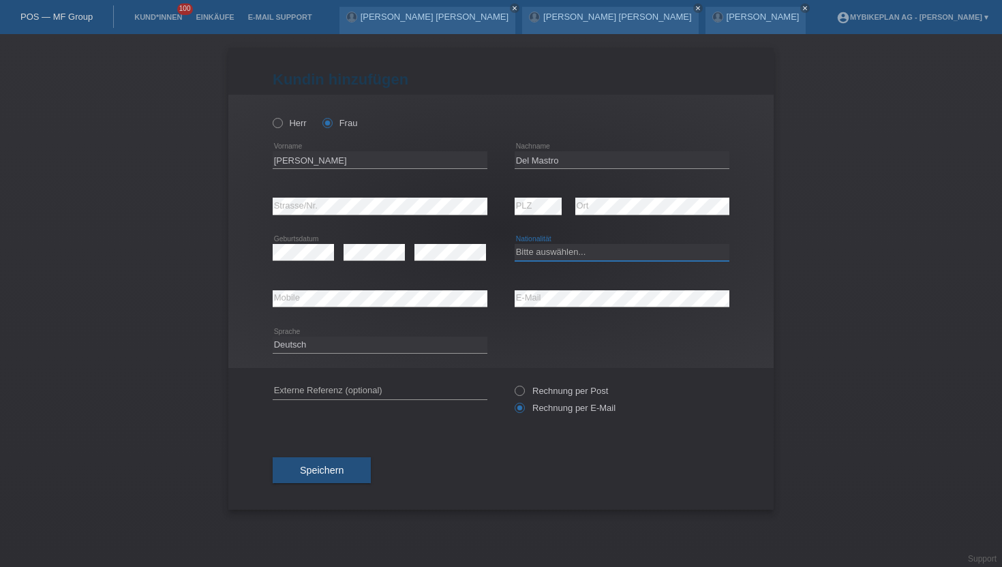
click at [546, 250] on select "Bitte auswählen... [GEOGRAPHIC_DATA] [GEOGRAPHIC_DATA] [GEOGRAPHIC_DATA] [GEOGR…" at bounding box center [622, 252] width 215 height 16
select select "IT"
click at [515, 245] on select "Bitte auswählen... [GEOGRAPHIC_DATA] [GEOGRAPHIC_DATA] [GEOGRAPHIC_DATA] [GEOGR…" at bounding box center [622, 252] width 215 height 16
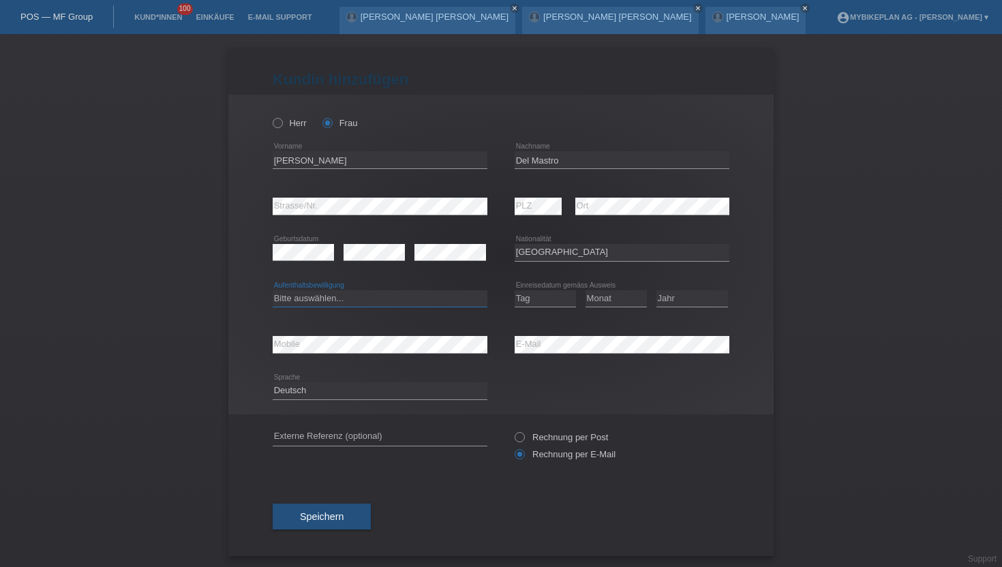
click at [311, 303] on select "Bitte auswählen... C B B - Flüchtlingsstatus Andere" at bounding box center [380, 298] width 215 height 16
select select "C"
click at [273, 290] on select "Bitte auswählen... C B B - Flüchtlingsstatus Andere" at bounding box center [380, 298] width 215 height 16
click at [532, 299] on select "Tag 01 02 03 04 05 06 07 08 09 10 11" at bounding box center [545, 298] width 61 height 16
select select "29"
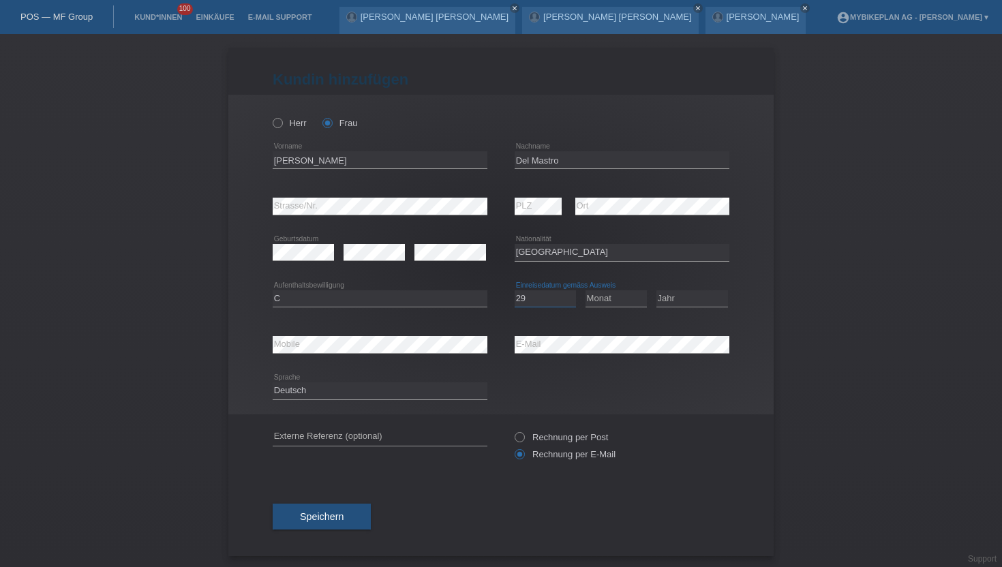
click at [515, 290] on select "Tag 01 02 03 04 05 06 07 08 09 10 11" at bounding box center [545, 298] width 61 height 16
click at [615, 294] on select "Monat 01 02 03 04 05 06 07 08 09 10 11" at bounding box center [615, 298] width 61 height 16
select select "12"
click at [585, 290] on select "Monat 01 02 03 04 05 06 07 08 09 10 11" at bounding box center [615, 298] width 61 height 16
click at [675, 301] on select "Jahr 2025 2024 2023 2022 2021 2020 2019 2018 2017 2016 2015 2014 2013 2012 2011…" at bounding box center [692, 298] width 72 height 16
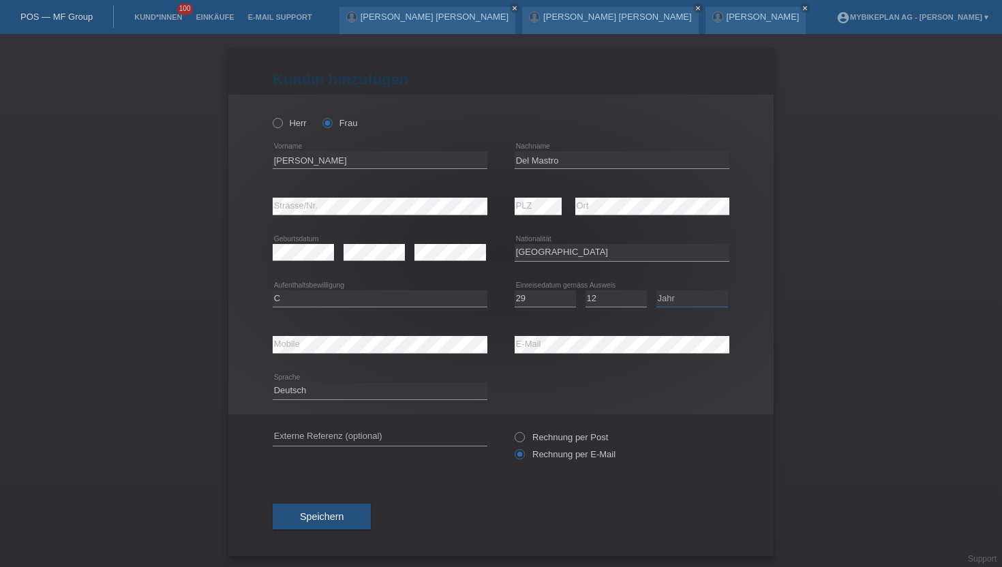
select select "1974"
click at [656, 290] on select "Jahr 2025 2024 2023 2022 2021 2020 2019 2018 2017 2016 2015 2014 2013 2012 2011…" at bounding box center [692, 298] width 72 height 16
click at [303, 393] on select "Deutsch Français Italiano English" at bounding box center [380, 390] width 215 height 16
select select "fr"
click at [273, 383] on select "Deutsch Français Italiano English" at bounding box center [380, 390] width 215 height 16
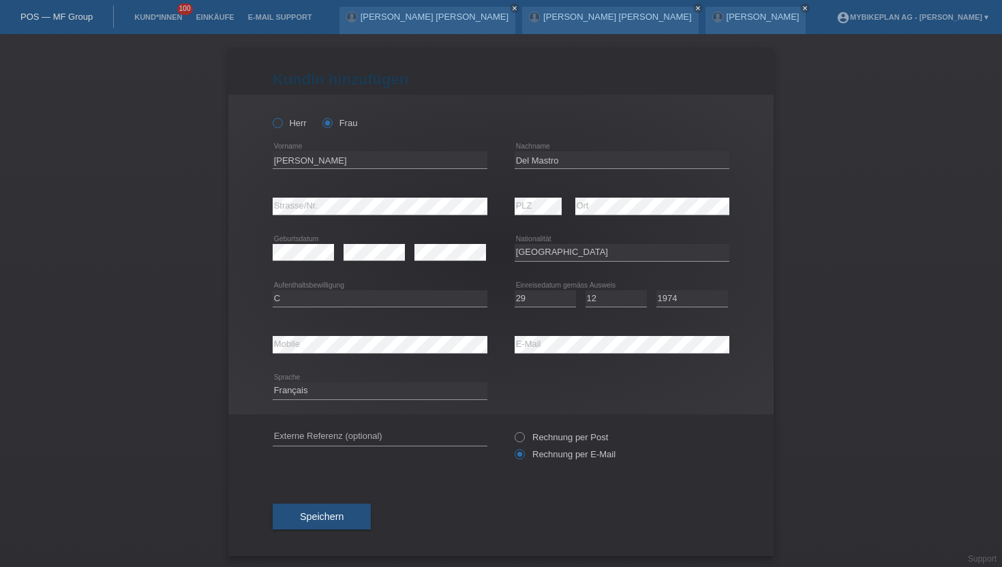
click at [271, 116] on icon at bounding box center [271, 116] width 0 height 0
click at [276, 119] on input "Herr" at bounding box center [277, 122] width 9 height 9
radio input "true"
click at [296, 512] on button "Speichern" at bounding box center [322, 517] width 98 height 26
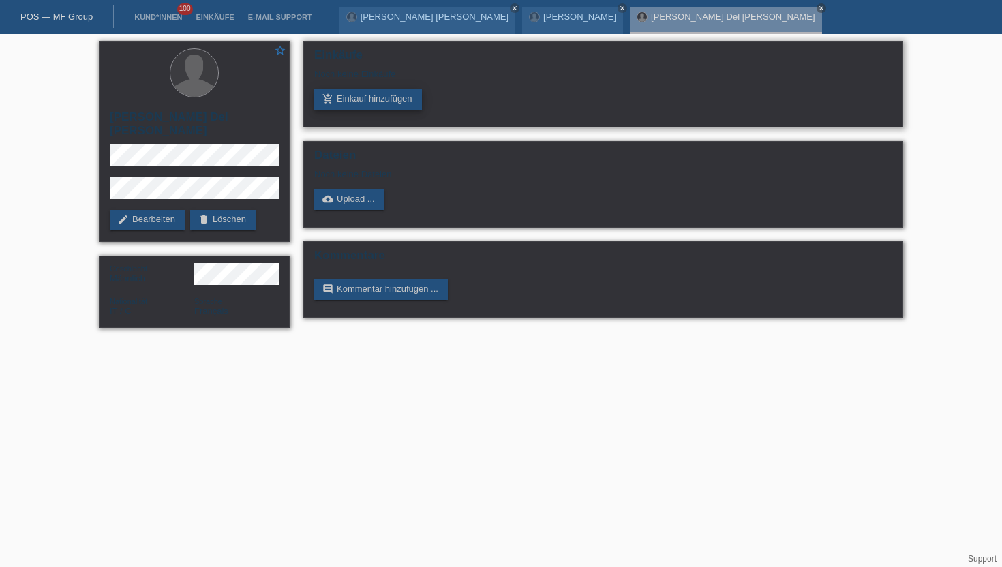
click at [343, 102] on link "add_shopping_cart Einkauf hinzufügen" at bounding box center [368, 99] width 108 height 20
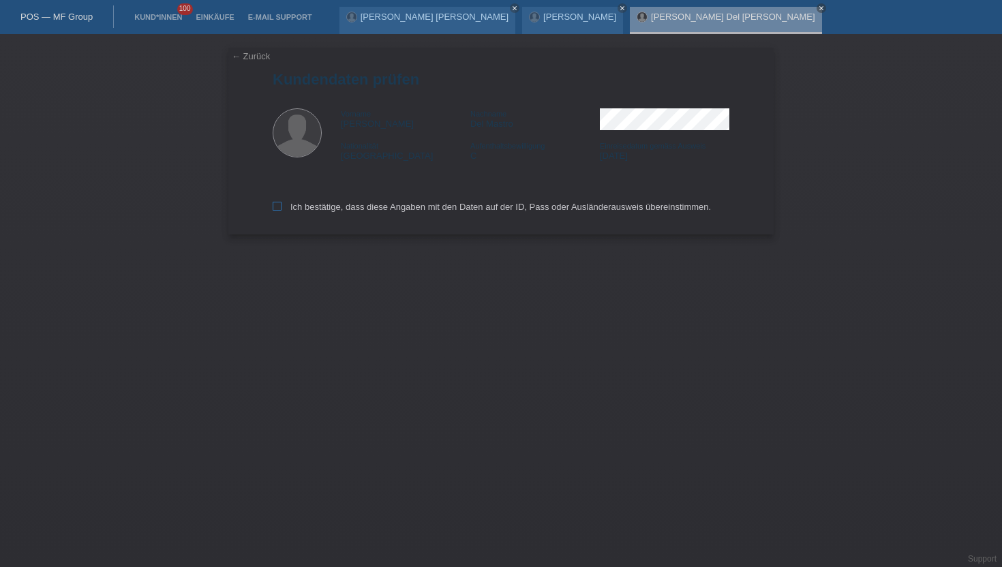
click at [283, 209] on label "Ich bestätige, dass diese Angaben mit den Daten auf der ID, Pass oder Ausländer…" at bounding box center [492, 207] width 438 height 10
click at [281, 209] on input "Ich bestätige, dass diese Angaben mit den Daten auf der ID, Pass oder Ausländer…" at bounding box center [277, 206] width 9 height 9
checkbox input "true"
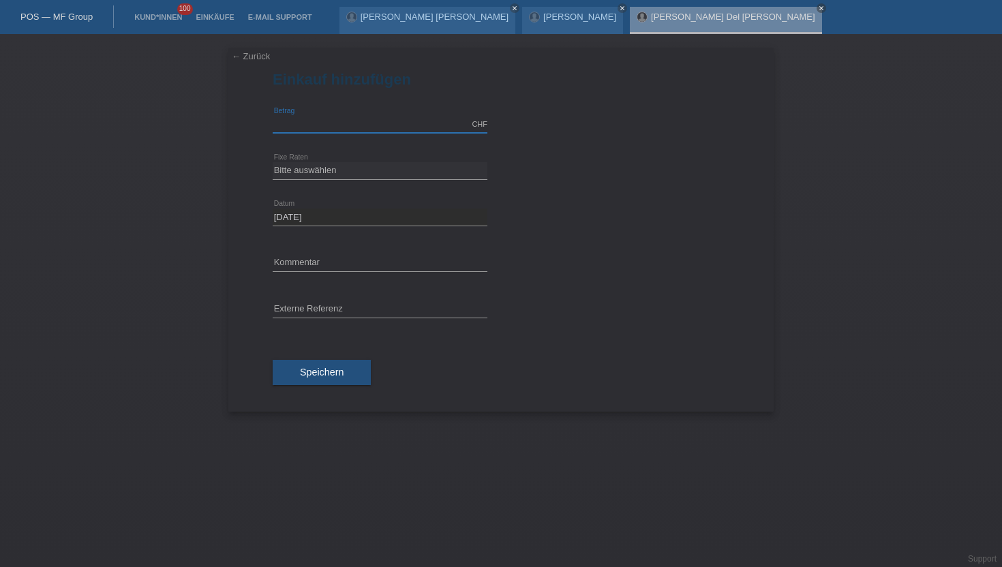
click at [300, 120] on input "text" at bounding box center [380, 124] width 215 height 17
type input "5299.00"
click at [328, 311] on input "text" at bounding box center [380, 309] width 215 height 17
paste input "43423460700"
type input "43423460700"
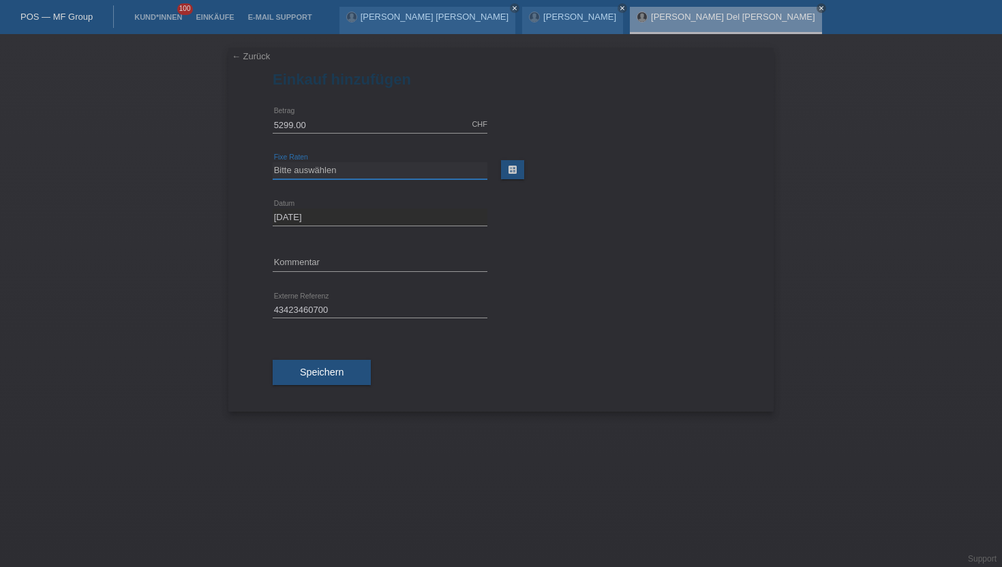
click at [321, 165] on select "Bitte auswählen 6 Raten 12 Raten 18 Raten 24 Raten 36 Raten 48 Raten" at bounding box center [380, 170] width 215 height 16
select select "487"
click at [273, 162] on select "Bitte auswählen 6 Raten 12 Raten 18 Raten 24 Raten 36 Raten 48 Raten" at bounding box center [380, 170] width 215 height 16
click at [307, 369] on span "Speichern" at bounding box center [322, 372] width 44 height 11
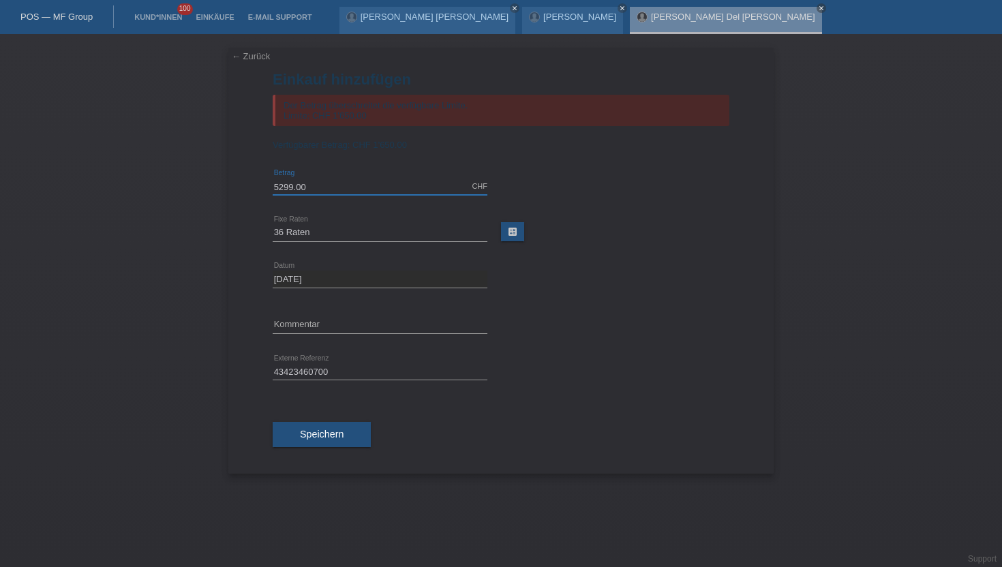
drag, startPoint x: 324, startPoint y: 193, endPoint x: 262, endPoint y: 193, distance: 62.0
click at [262, 193] on div "← Zurück Einkauf hinzufügen Der Betrag überschreitet die verfügbare Limite. Lim…" at bounding box center [500, 261] width 545 height 426
type input "1650.00"
click at [322, 436] on span "Speichern" at bounding box center [322, 434] width 44 height 11
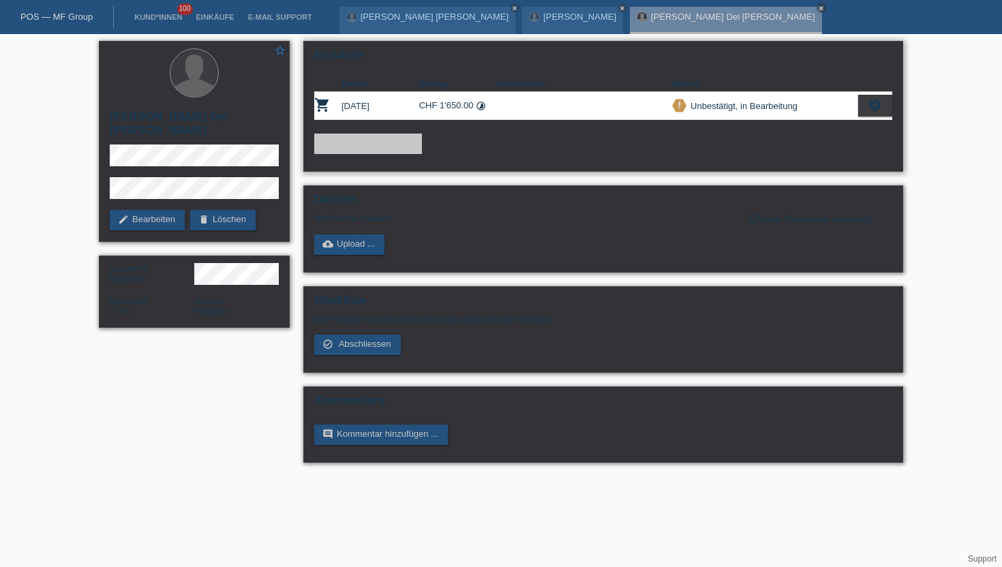
click at [874, 103] on icon "settings" at bounding box center [875, 104] width 15 height 15
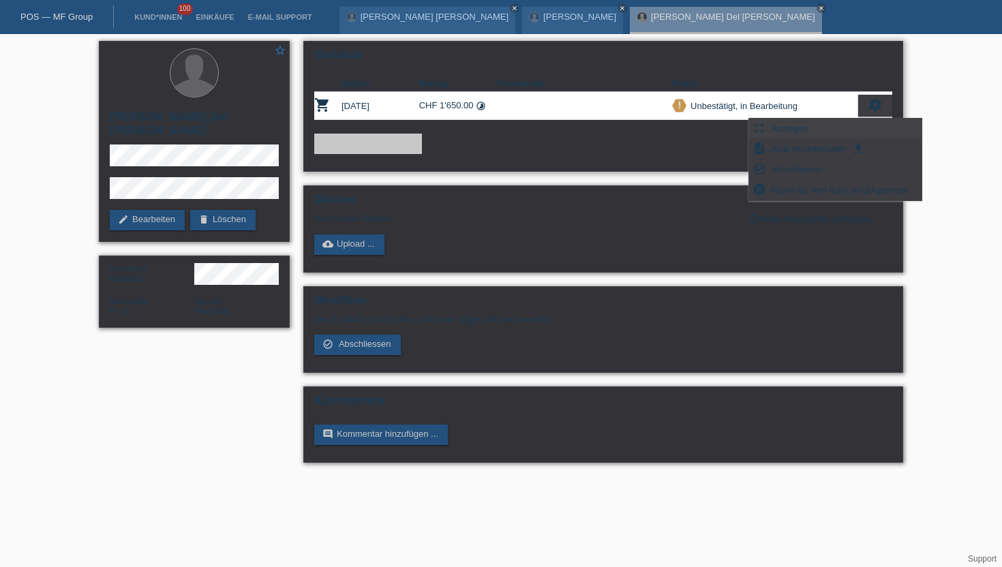
click at [803, 131] on span "Anzeigen" at bounding box center [789, 128] width 41 height 16
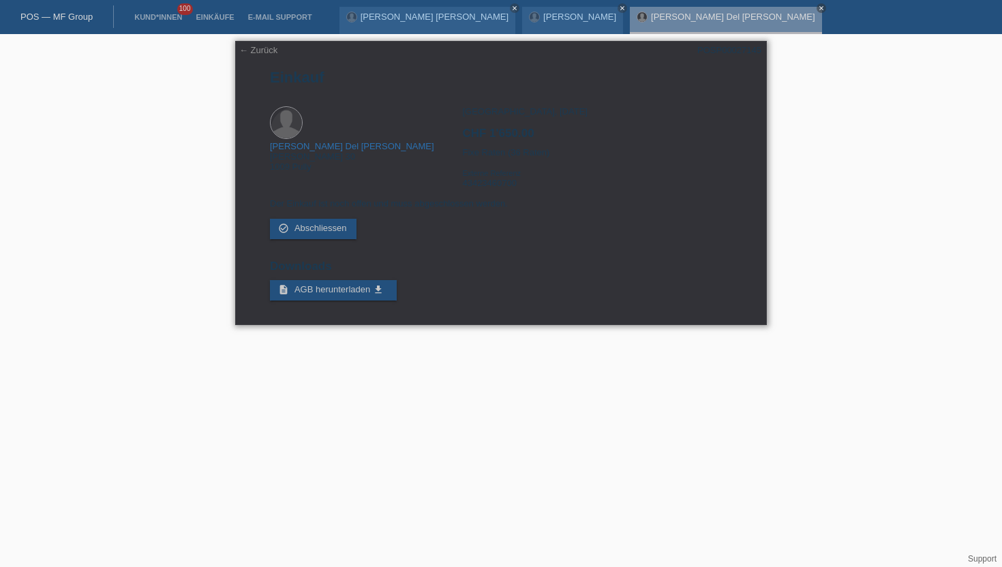
click at [715, 52] on div "POSP00027145" at bounding box center [729, 50] width 64 height 10
copy div "POSP00027145"
